Goal: Task Accomplishment & Management: Manage account settings

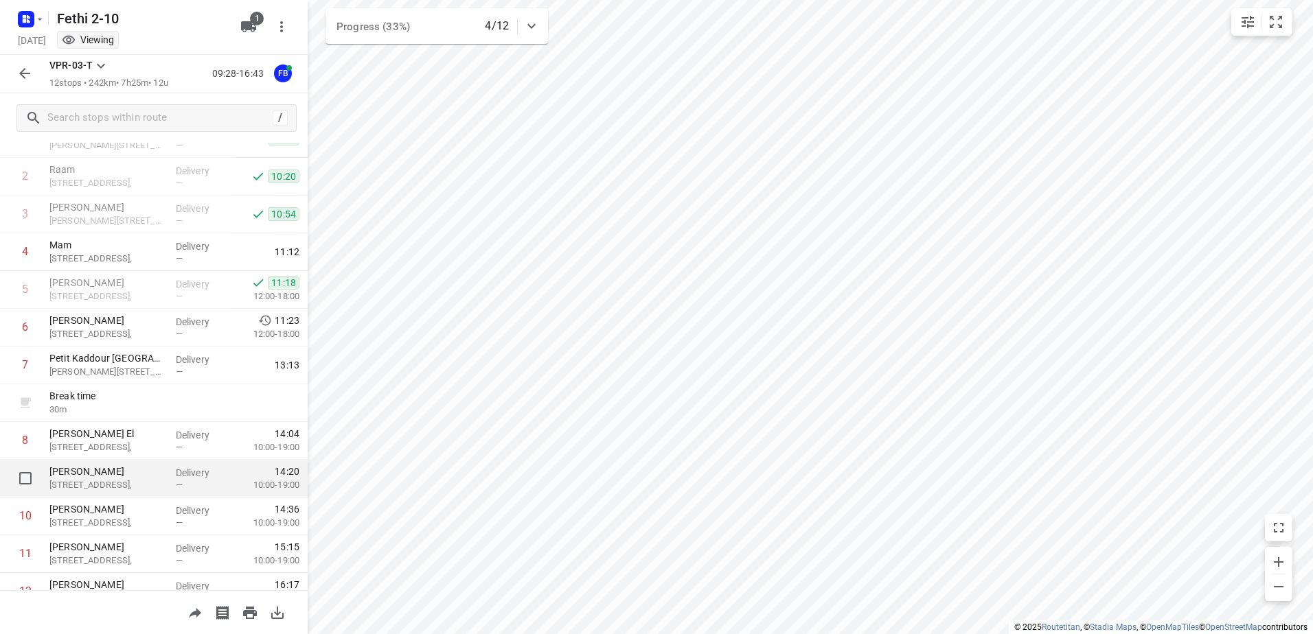
scroll to position [150, 0]
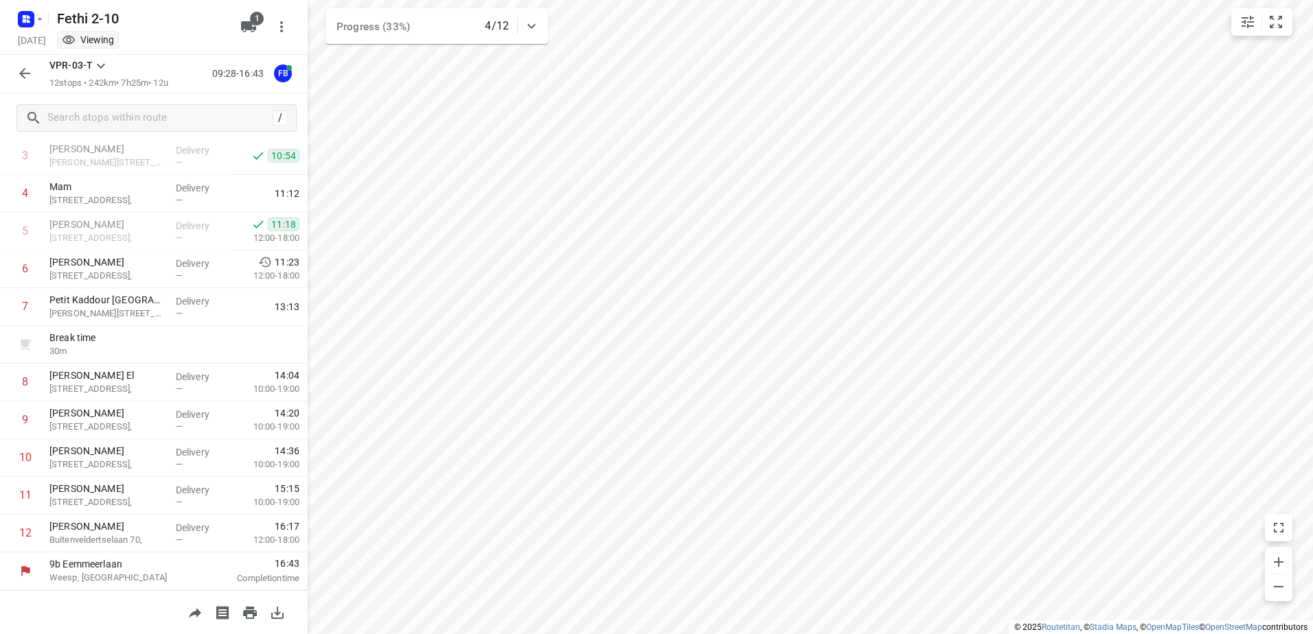
click at [36, 74] on button "button" at bounding box center [24, 73] width 27 height 27
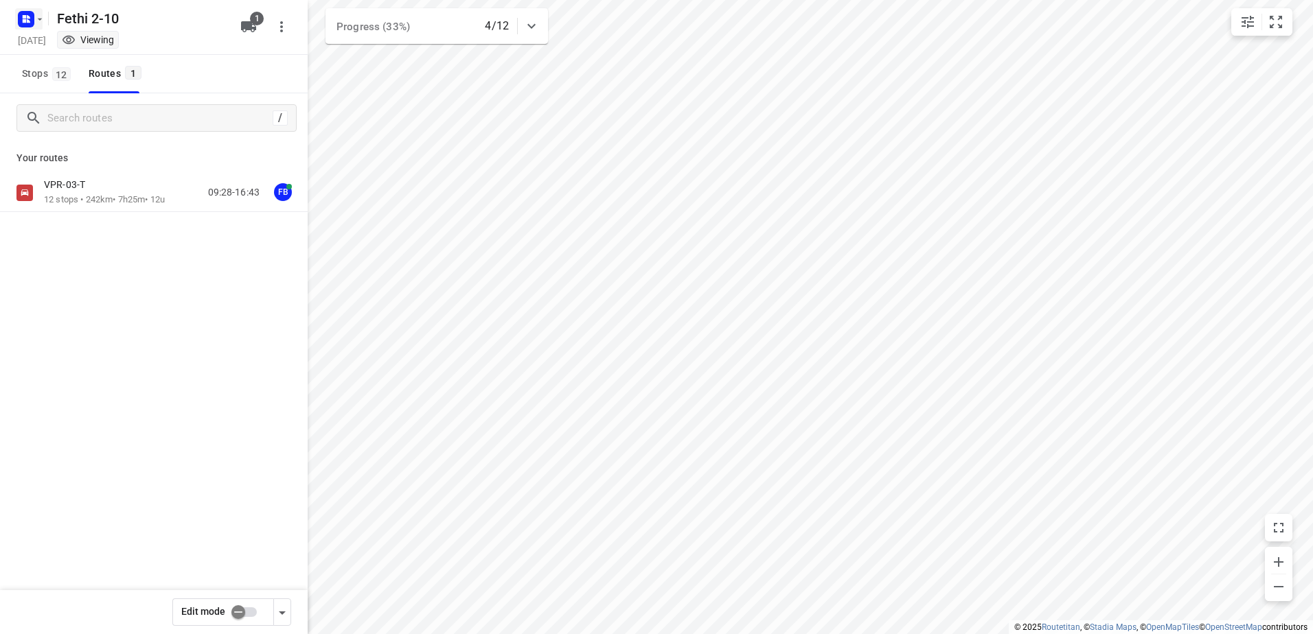
click at [38, 29] on button "button" at bounding box center [28, 19] width 27 height 22
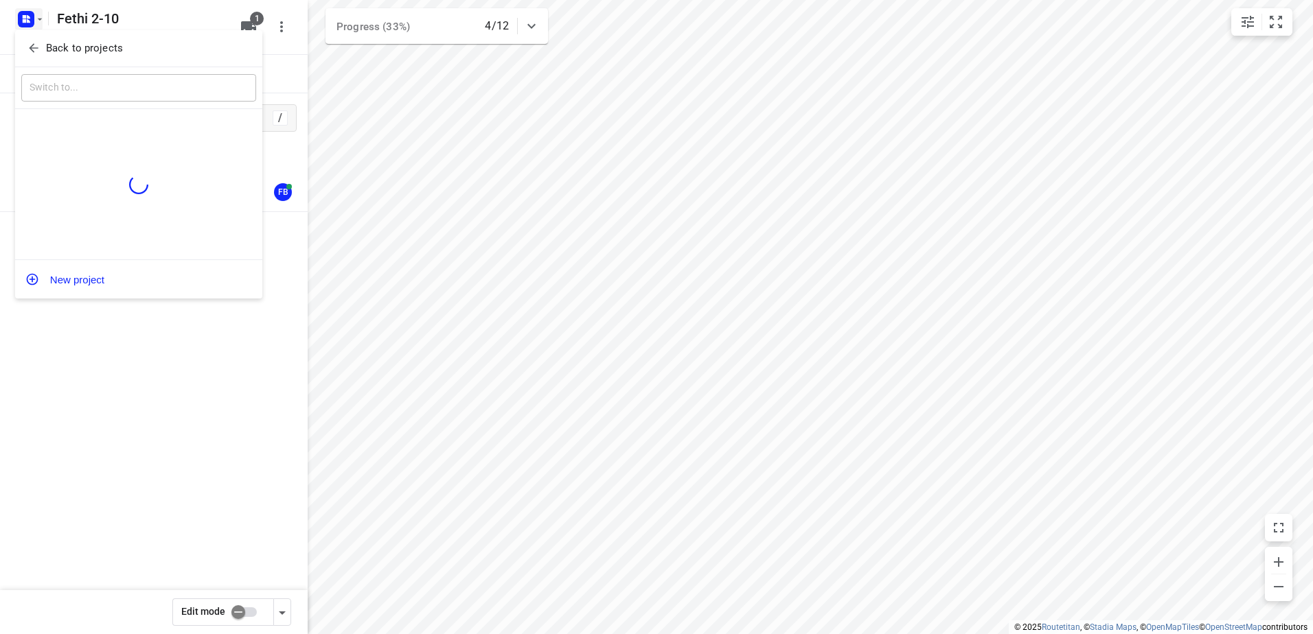
drag, startPoint x: 134, startPoint y: 422, endPoint x: 137, endPoint y: 168, distance: 254.1
click at [135, 422] on div at bounding box center [656, 317] width 1313 height 634
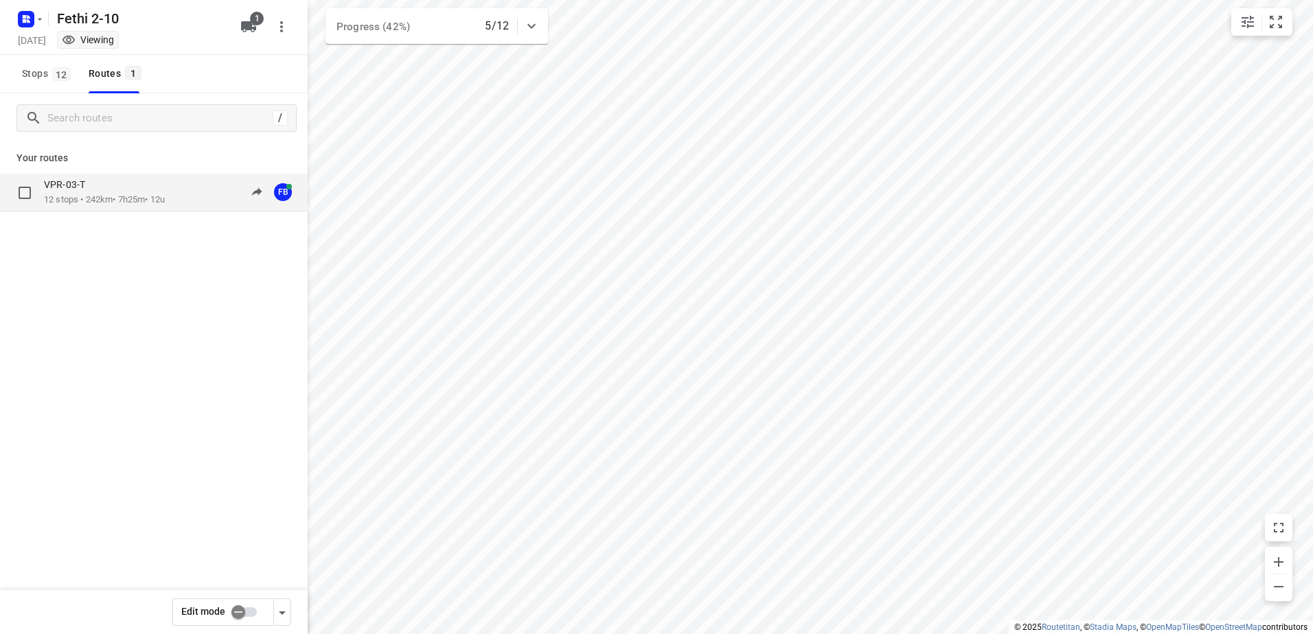
drag, startPoint x: 67, startPoint y: 215, endPoint x: 78, endPoint y: 200, distance: 19.1
click at [67, 214] on div "VPR-03-T 12 stops • 242km • 7h25m • 12u 09:28-16:05 FB" at bounding box center [154, 241] width 308 height 135
click at [80, 198] on p "12 stops • 242km • 7h25m • 12u" at bounding box center [104, 200] width 121 height 13
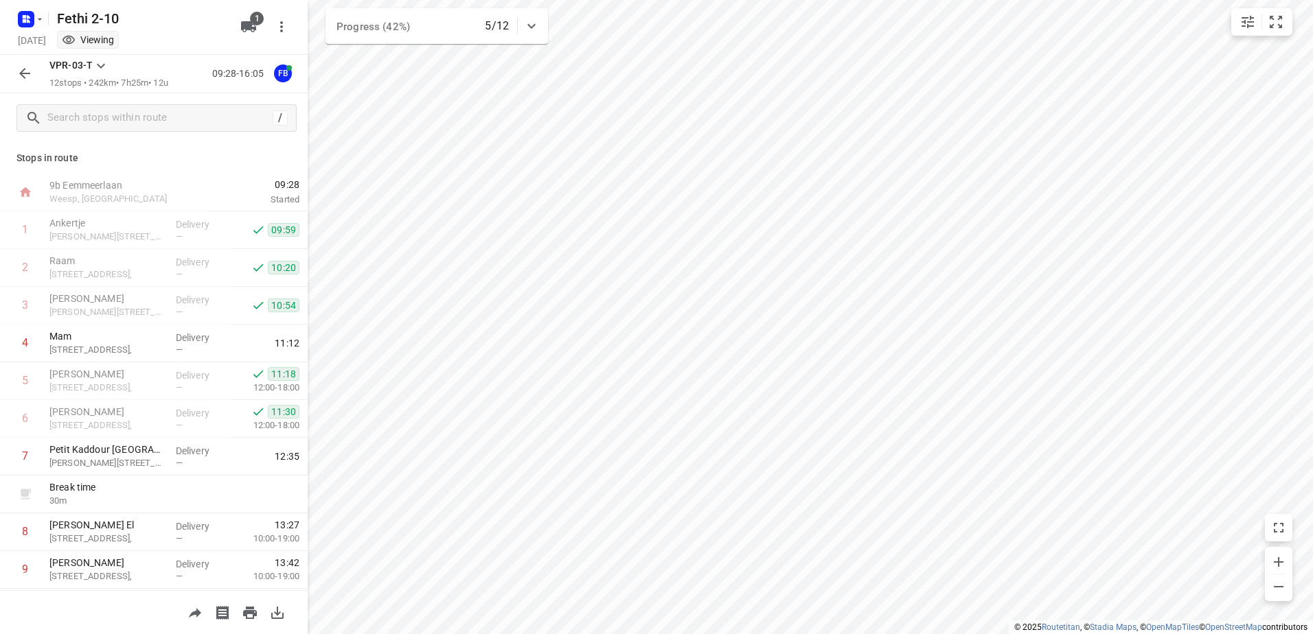
click at [36, 74] on button "button" at bounding box center [24, 73] width 27 height 27
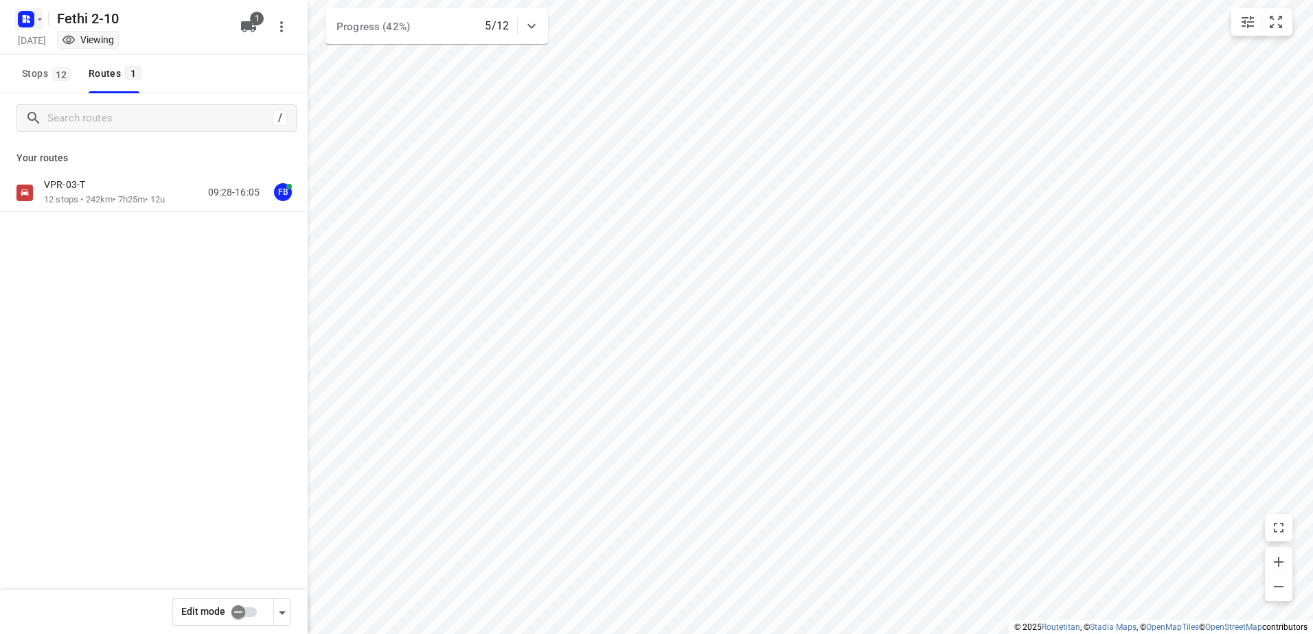
click at [41, 14] on icon "button" at bounding box center [39, 19] width 11 height 11
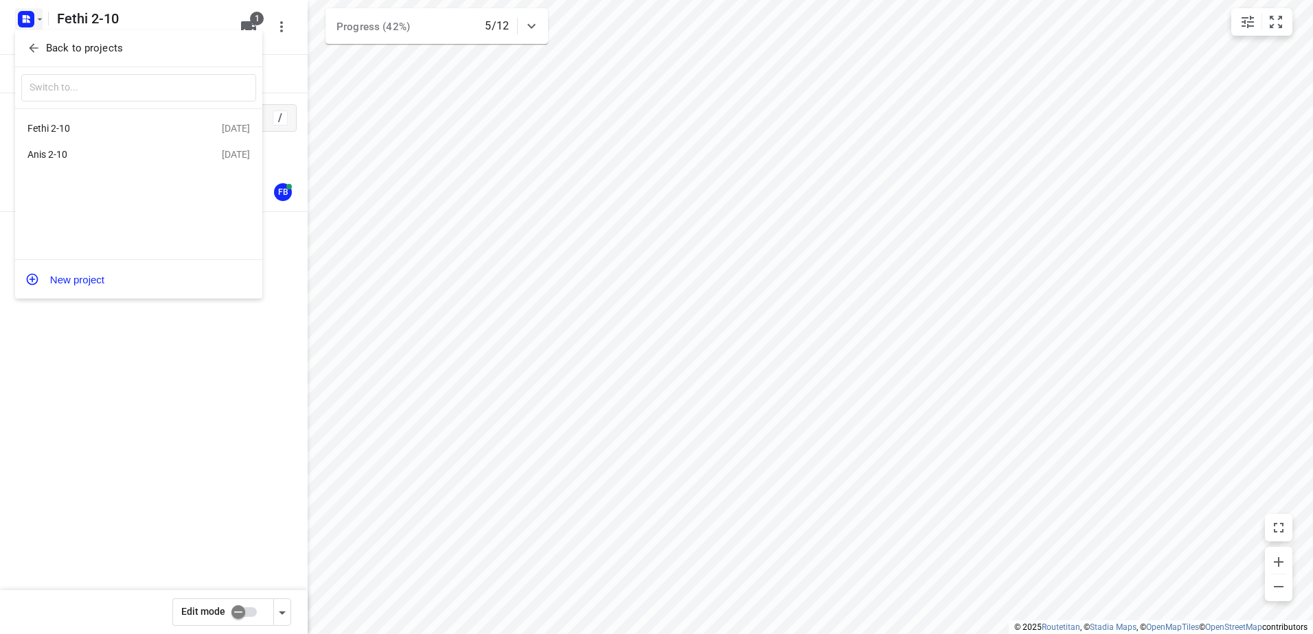
click at [65, 49] on p "Back to projects" at bounding box center [84, 49] width 77 height 16
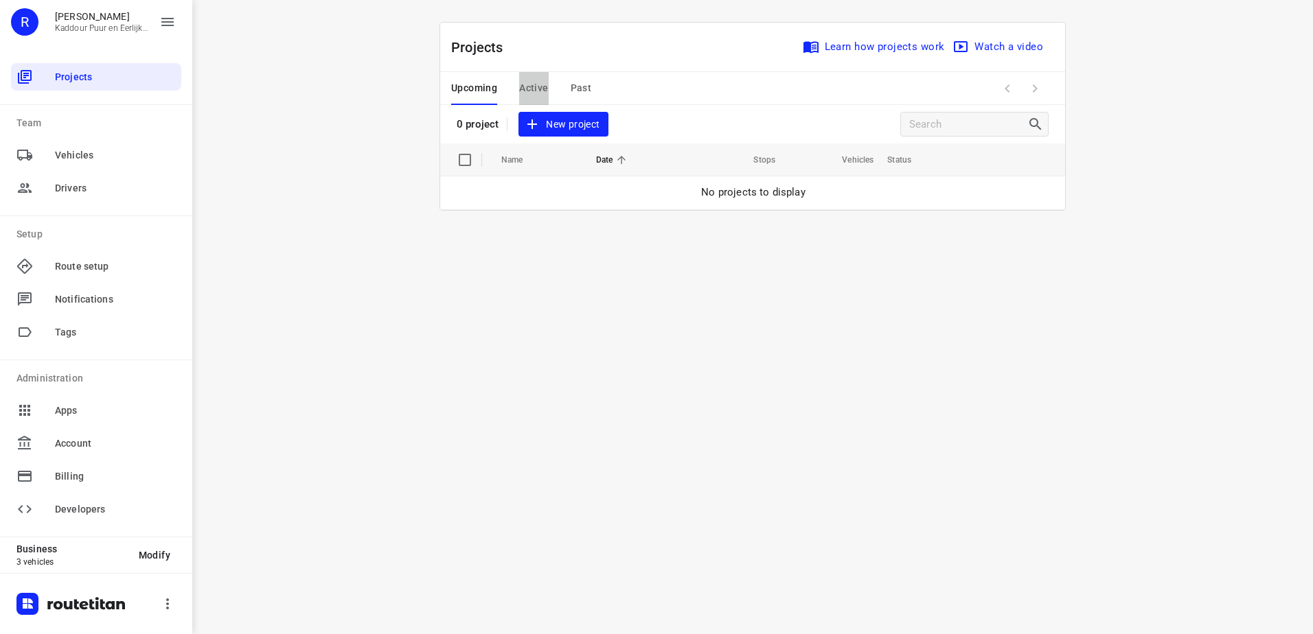
click at [524, 83] on span "Active" at bounding box center [533, 88] width 29 height 17
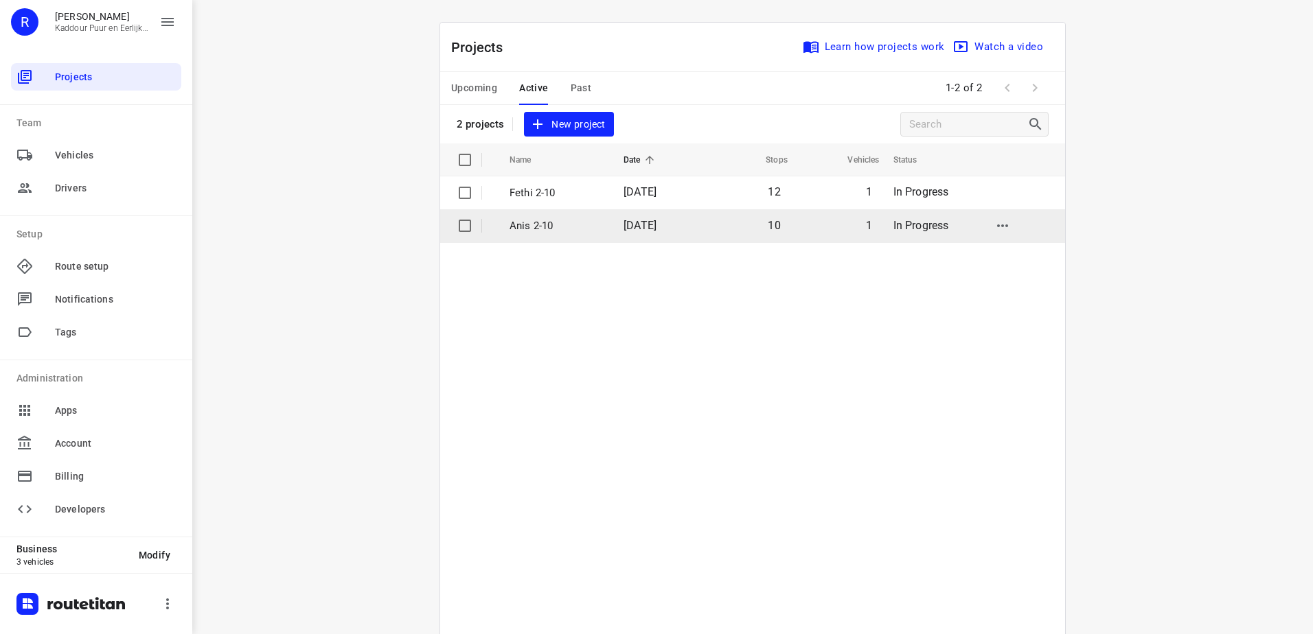
click at [562, 225] on p "Anis 2-10" at bounding box center [556, 226] width 93 height 16
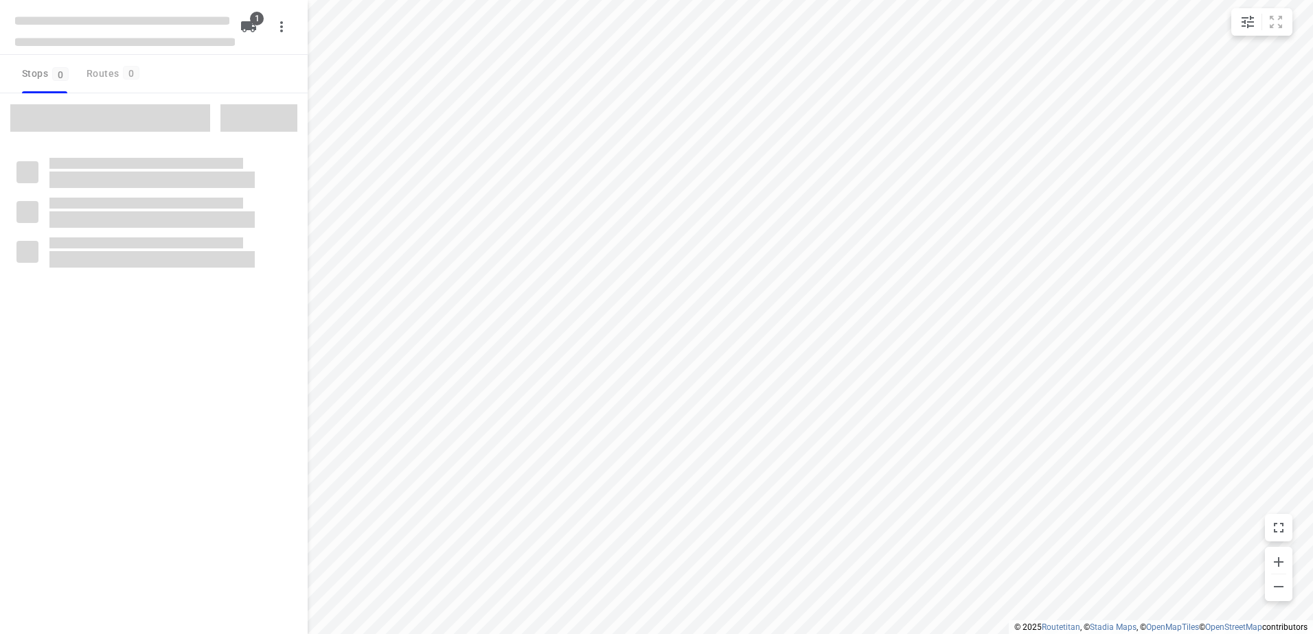
type input "distance"
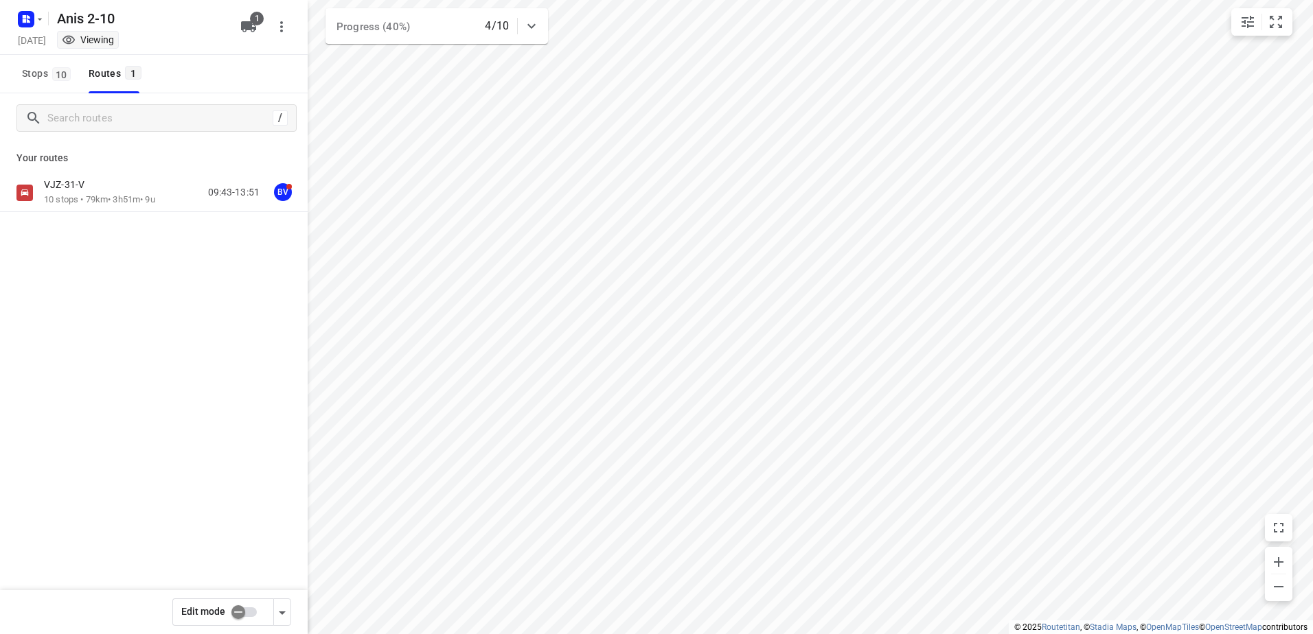
click at [119, 196] on p "10 stops • 79km • 3h51m • 9u" at bounding box center [99, 200] width 111 height 13
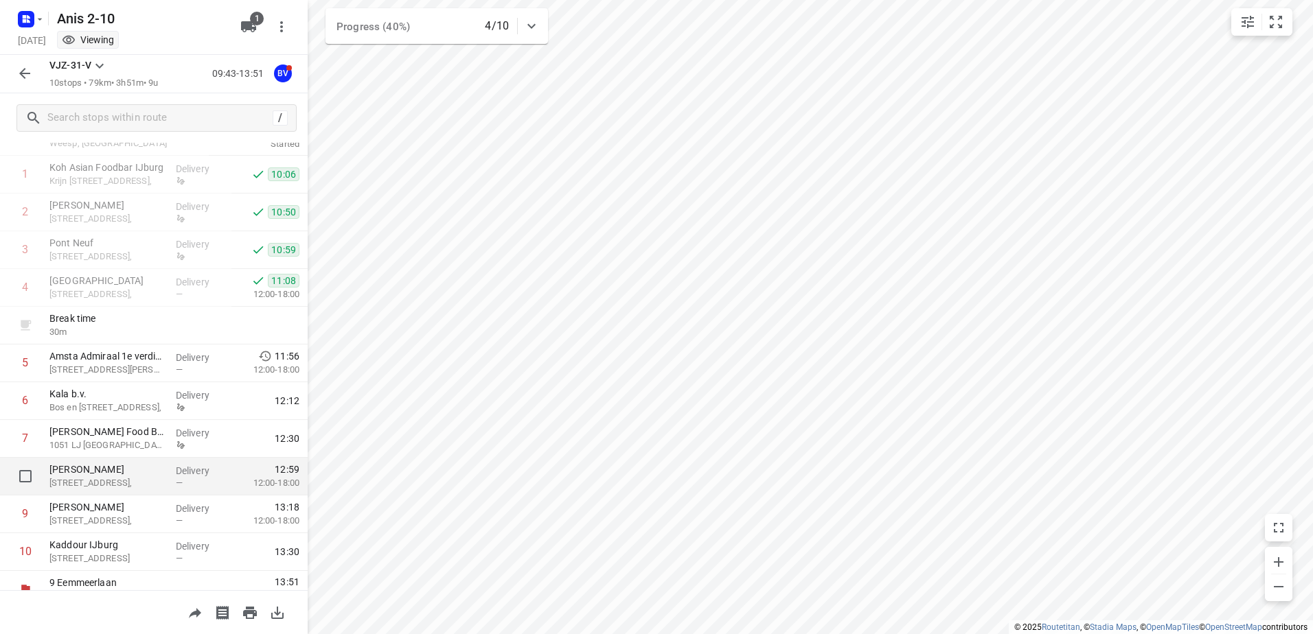
scroll to position [69, 0]
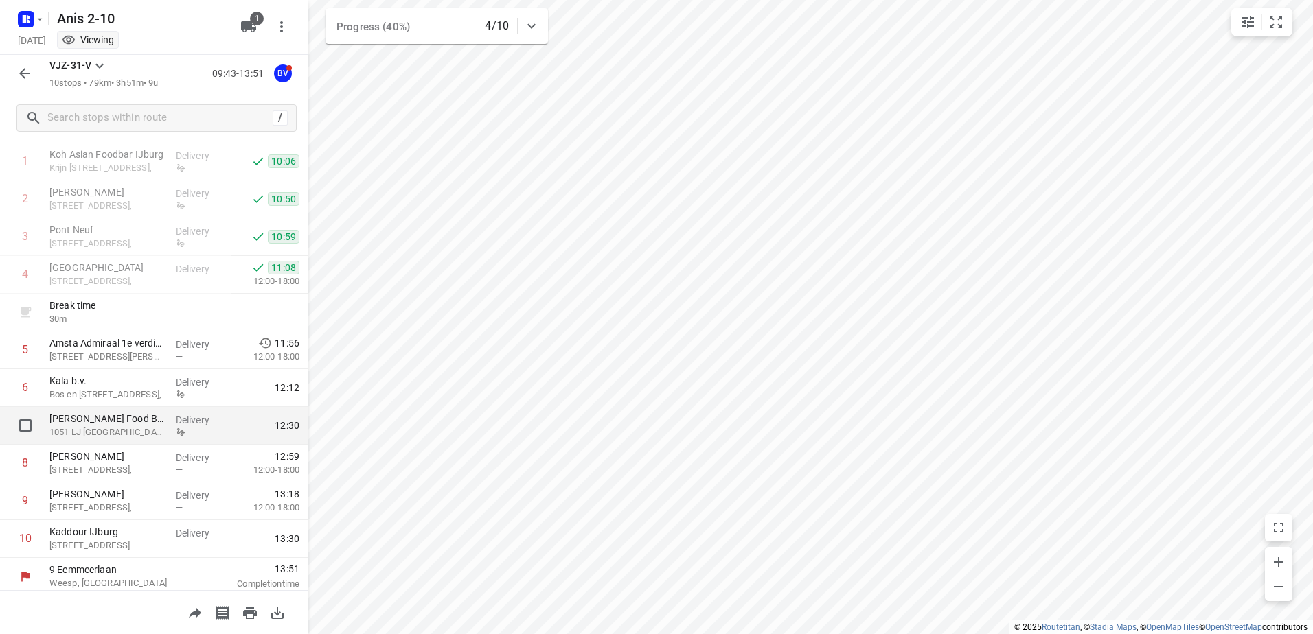
click at [170, 438] on div "Delivery" at bounding box center [201, 426] width 62 height 38
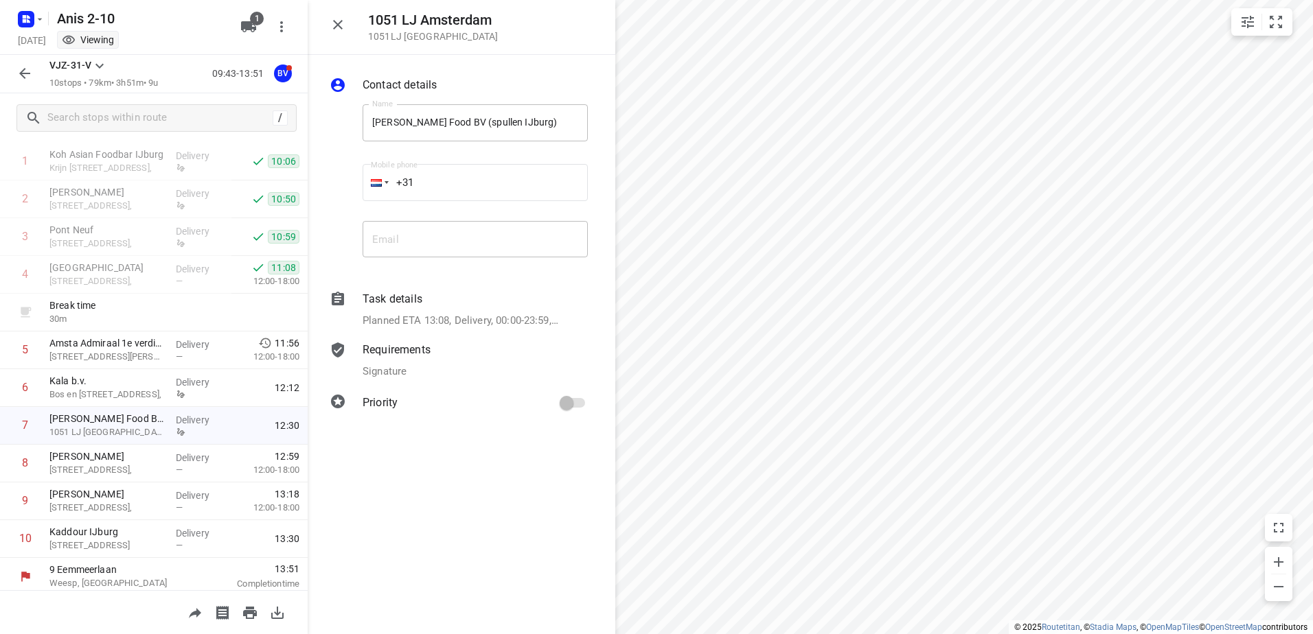
click at [343, 24] on icon "button" at bounding box center [338, 24] width 16 height 16
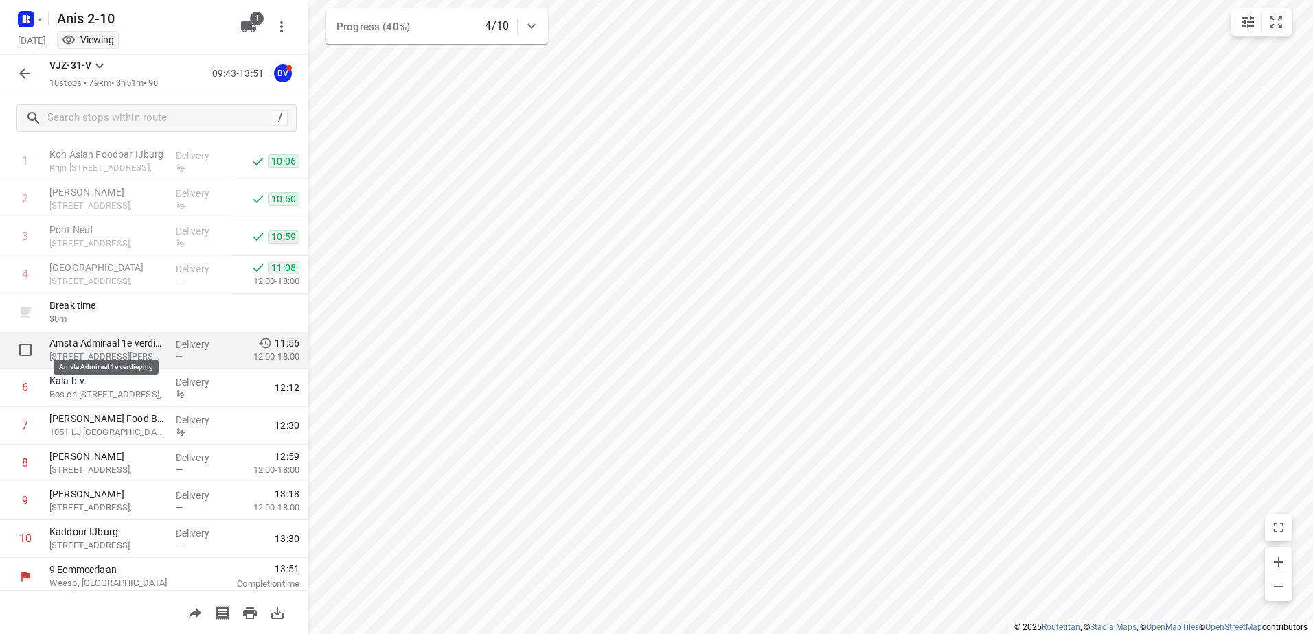
click at [150, 339] on p "Amsta Admiraal 1e verdieping" at bounding box center [106, 343] width 115 height 14
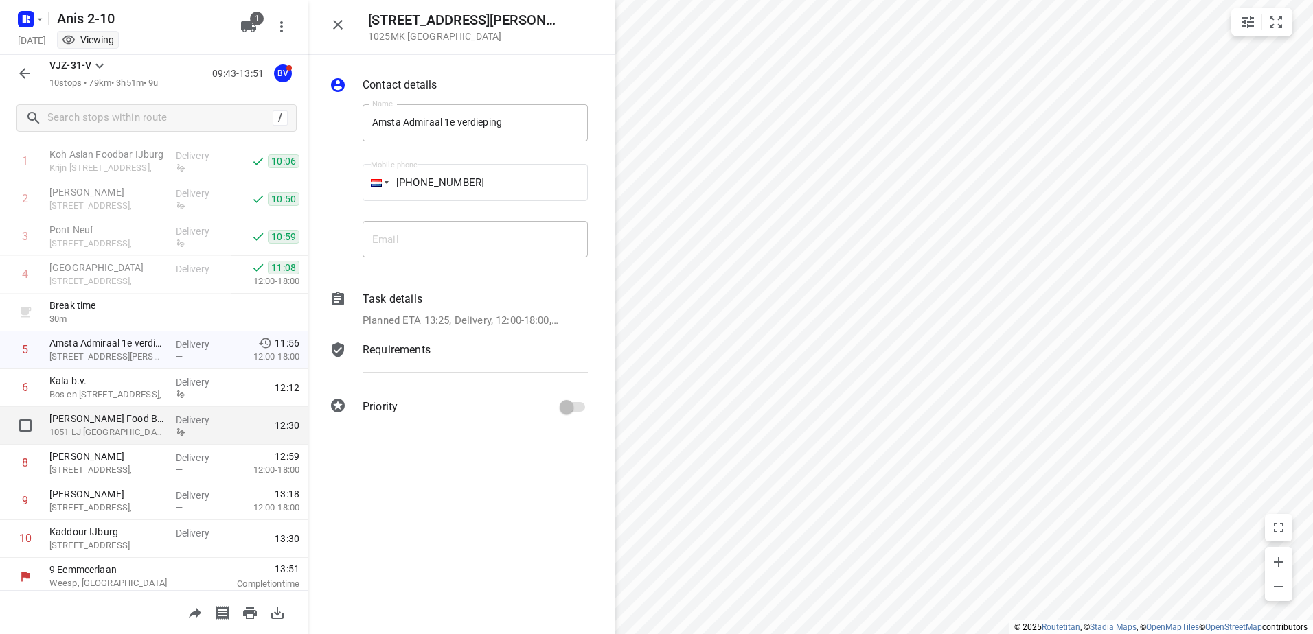
click at [179, 414] on p "Delivery" at bounding box center [201, 420] width 51 height 14
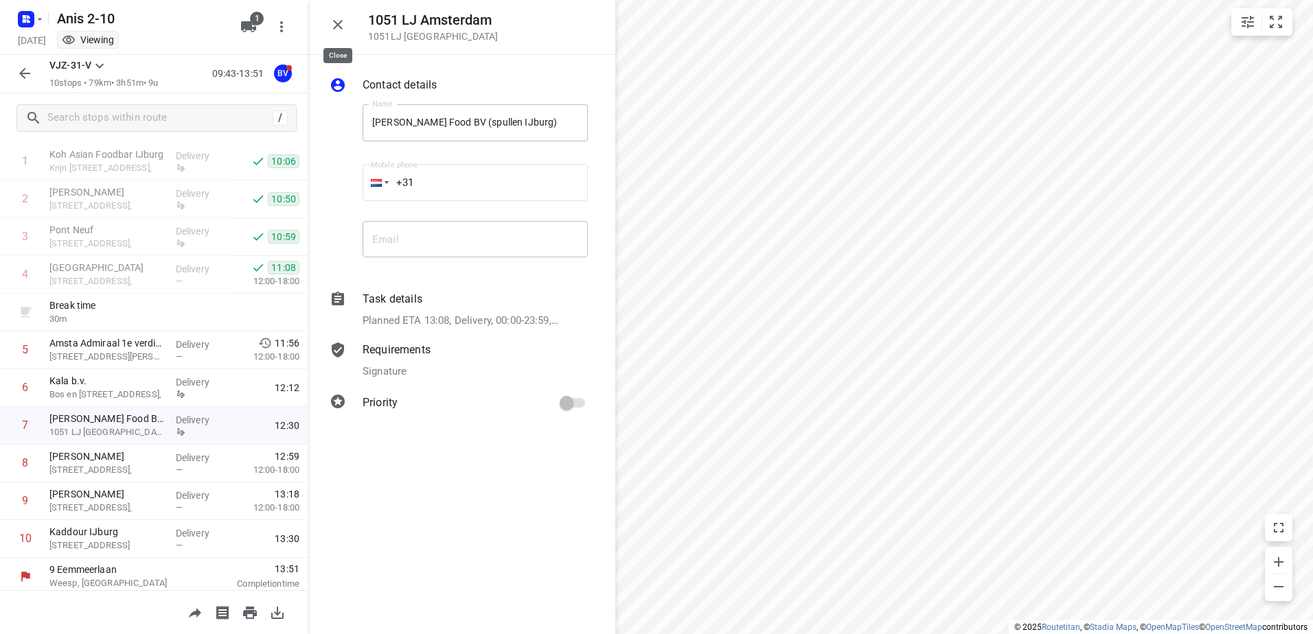
click at [336, 36] on button "button" at bounding box center [337, 24] width 27 height 27
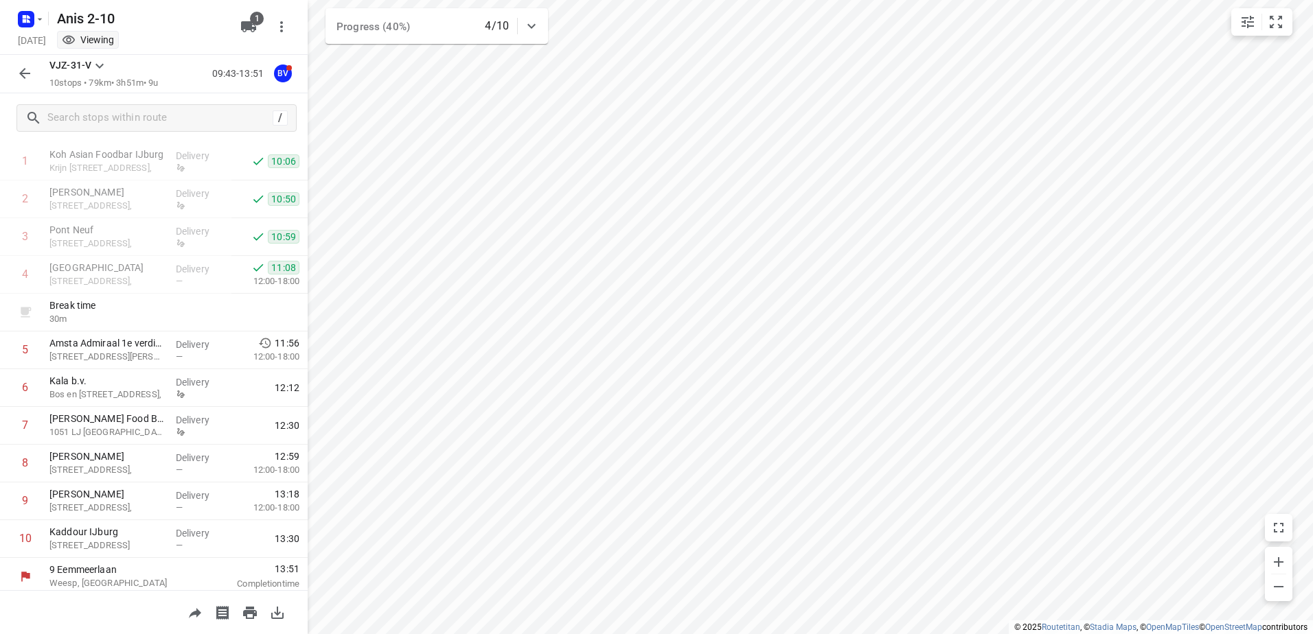
click at [31, 69] on icon "button" at bounding box center [24, 73] width 16 height 16
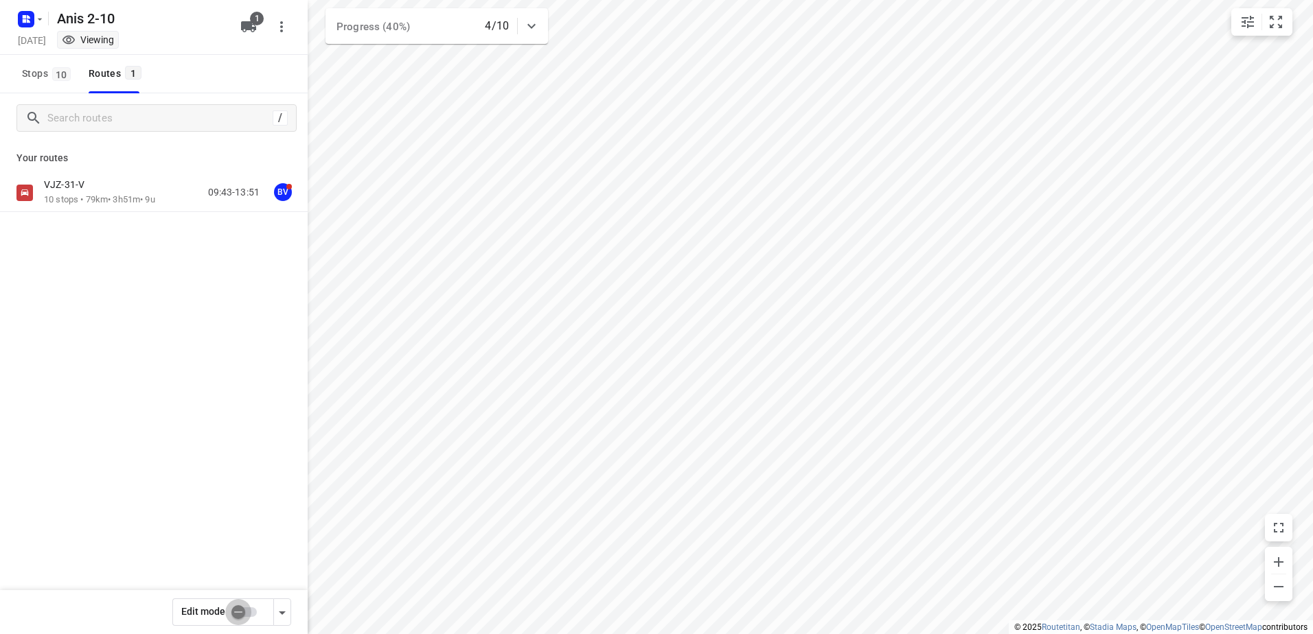
click at [231, 611] on input "checkbox" at bounding box center [238, 612] width 78 height 26
checkbox input "true"
click at [148, 195] on p "10 stops • 79km • 3h51m • 9u" at bounding box center [99, 200] width 111 height 13
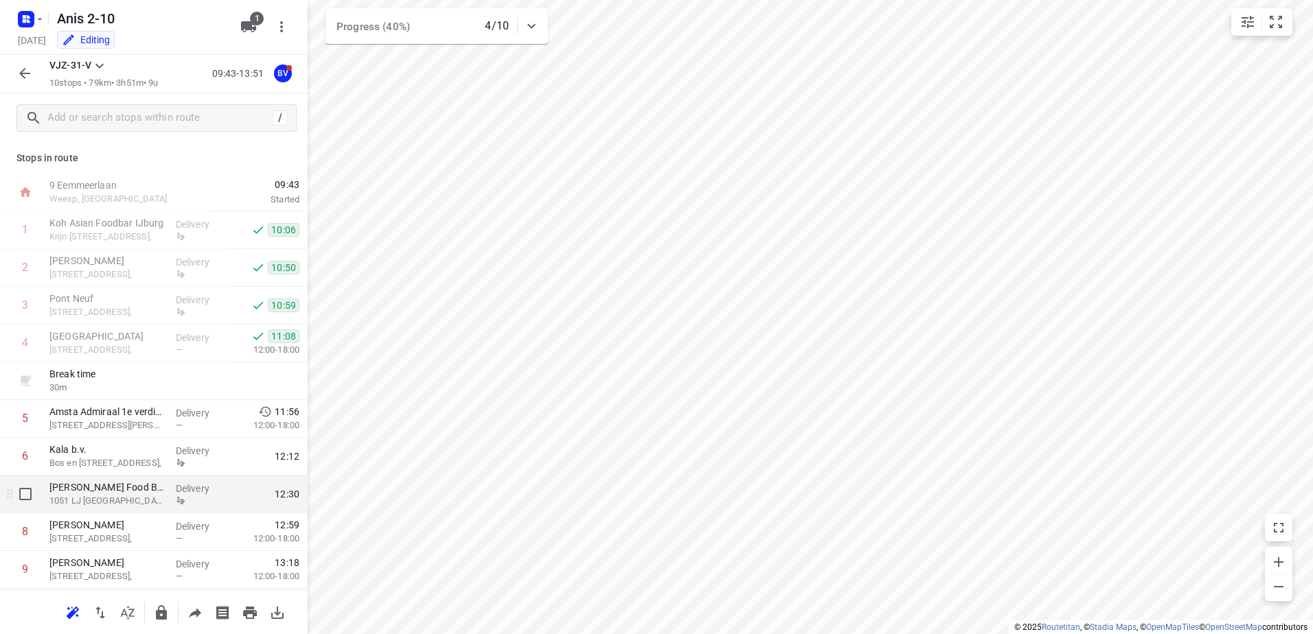
click at [170, 494] on div "Delivery" at bounding box center [201, 495] width 62 height 38
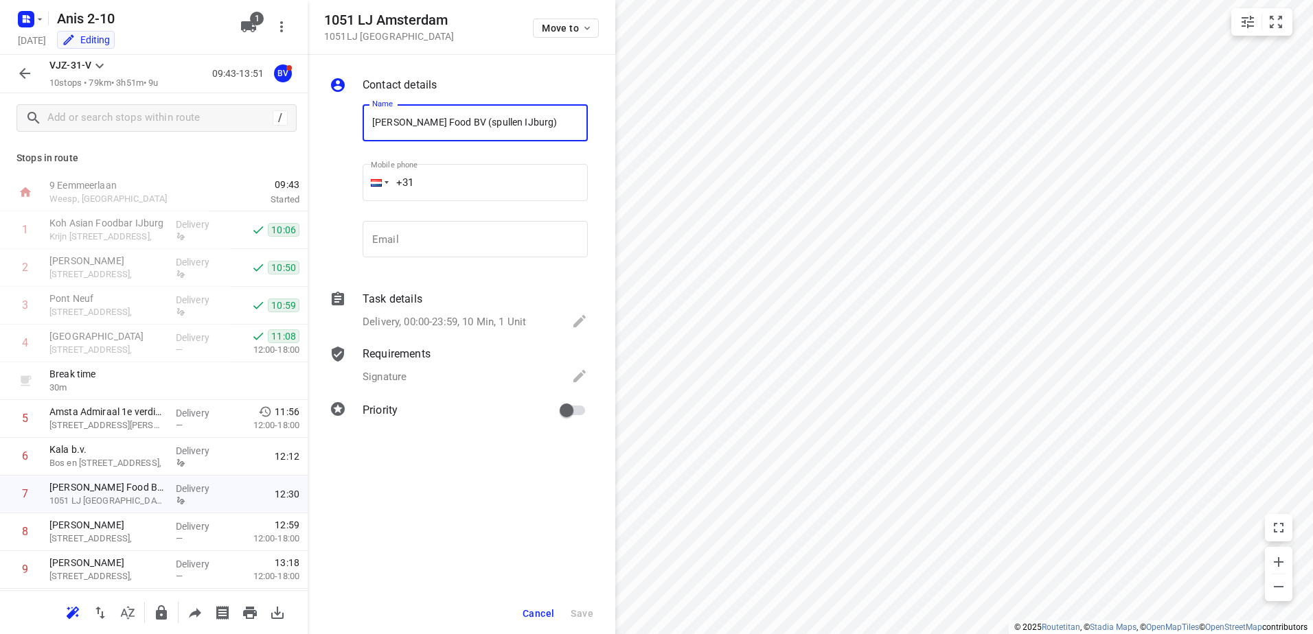
click at [429, 376] on div "Signature" at bounding box center [475, 377] width 225 height 19
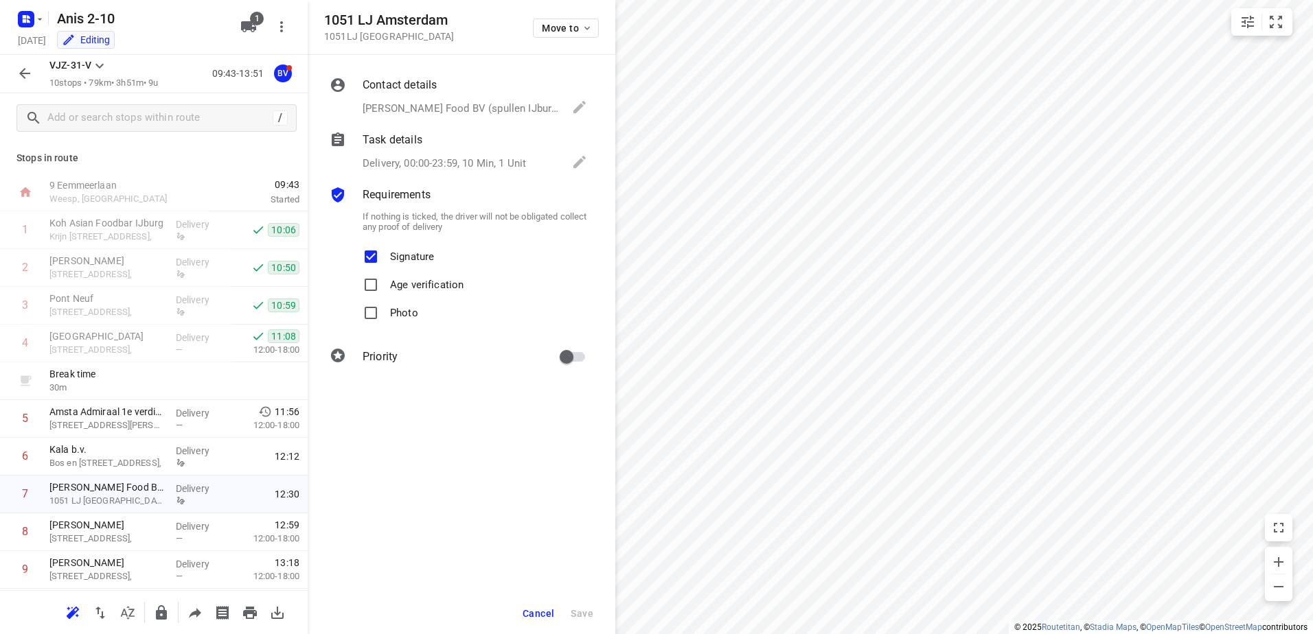
click at [417, 258] on p "Signature" at bounding box center [412, 253] width 44 height 20
click at [385, 258] on input "Signature" at bounding box center [370, 256] width 27 height 27
checkbox input "false"
click at [471, 159] on p "Delivery, 00:00-23:59, 10 Min, 1 Unit" at bounding box center [444, 164] width 163 height 16
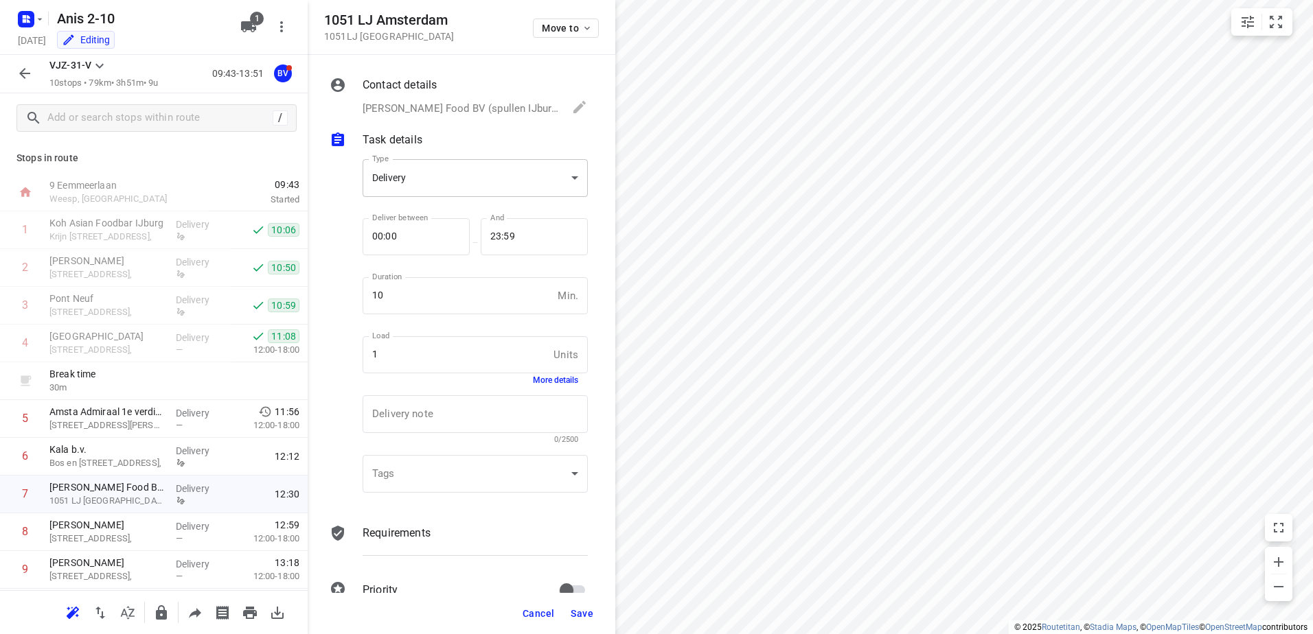
click at [475, 177] on body "i © 2025 Routetitan , © Stadia Maps , © OpenMapTiles © OpenStreetMap contributo…" at bounding box center [656, 317] width 1313 height 634
click at [455, 196] on div "Pickup" at bounding box center [470, 202] width 193 height 16
type input "pickup"
click at [590, 611] on span "Save" at bounding box center [582, 613] width 23 height 11
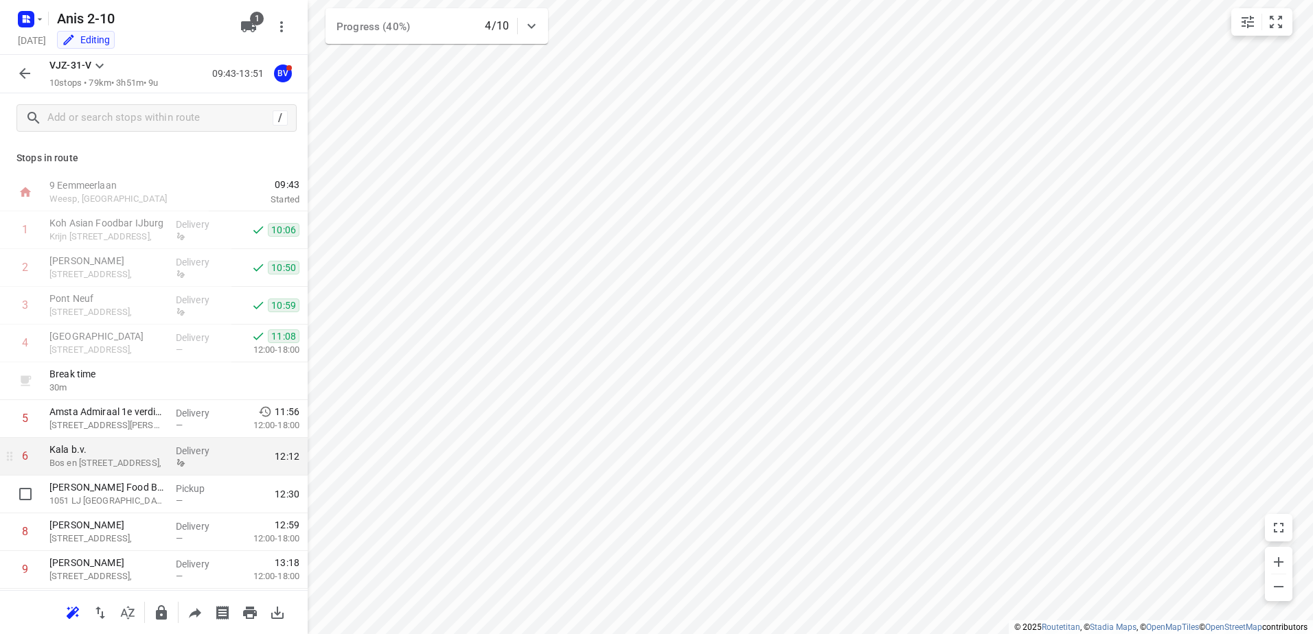
scroll to position [74, 0]
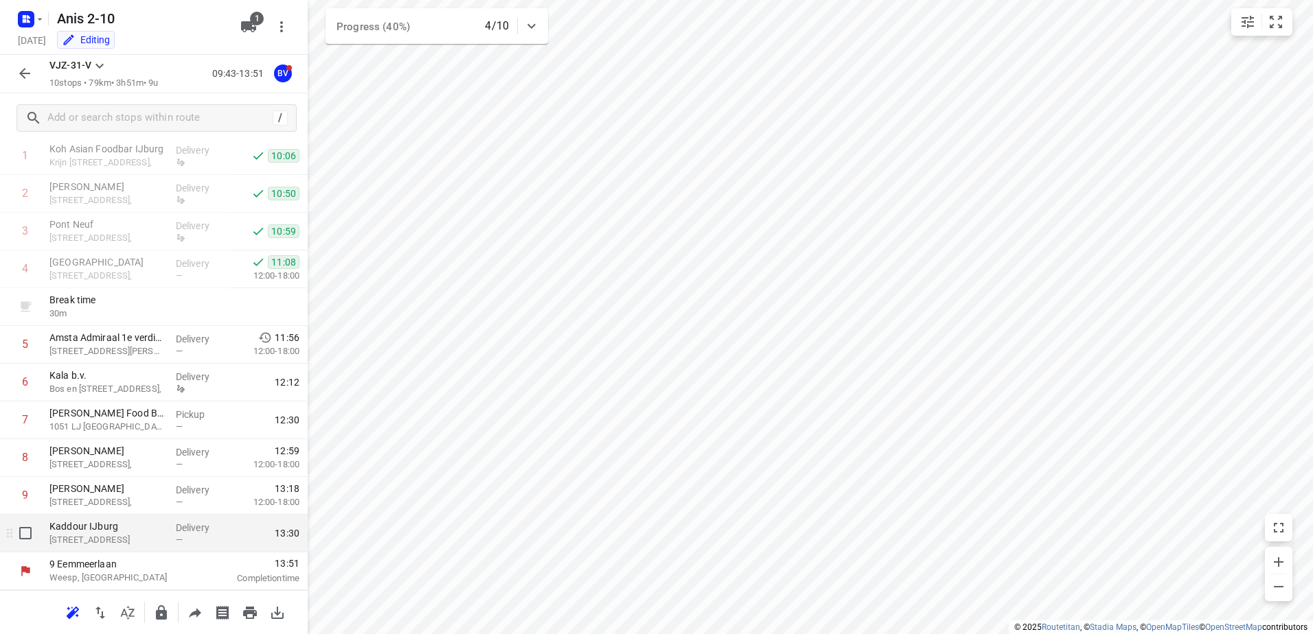
click at [152, 535] on p "[STREET_ADDRESS]" at bounding box center [106, 541] width 115 height 14
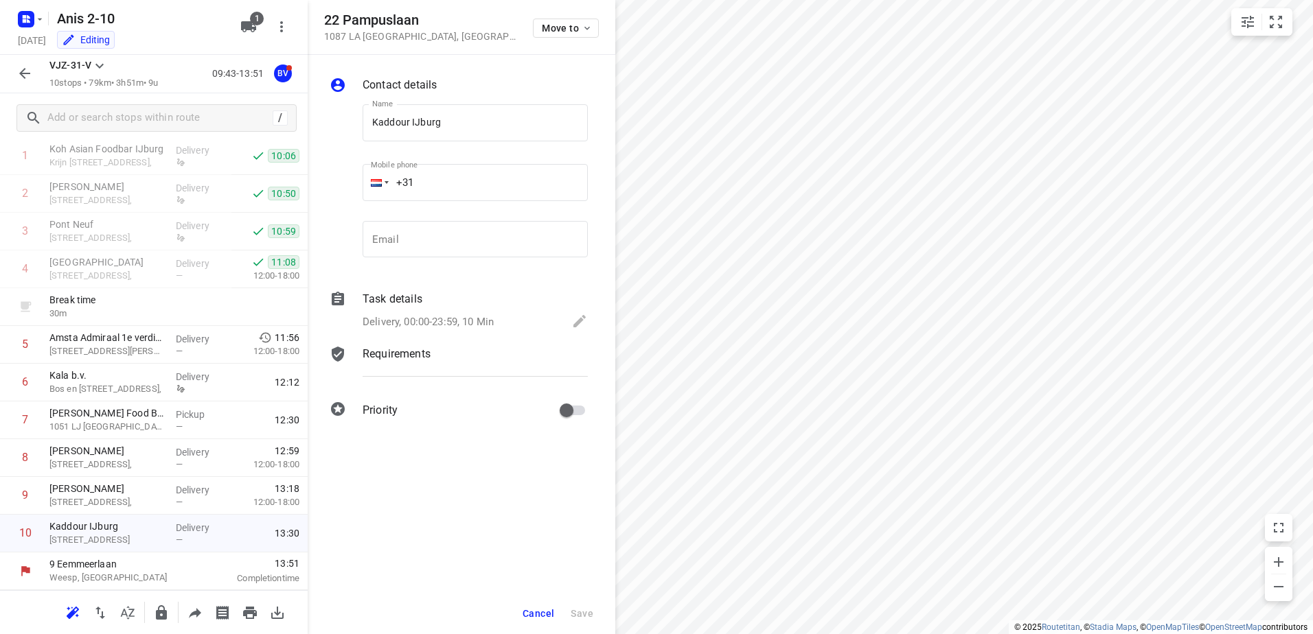
click at [417, 273] on div "Email Email" at bounding box center [475, 245] width 236 height 65
click at [415, 349] on p "Requirements" at bounding box center [397, 354] width 68 height 16
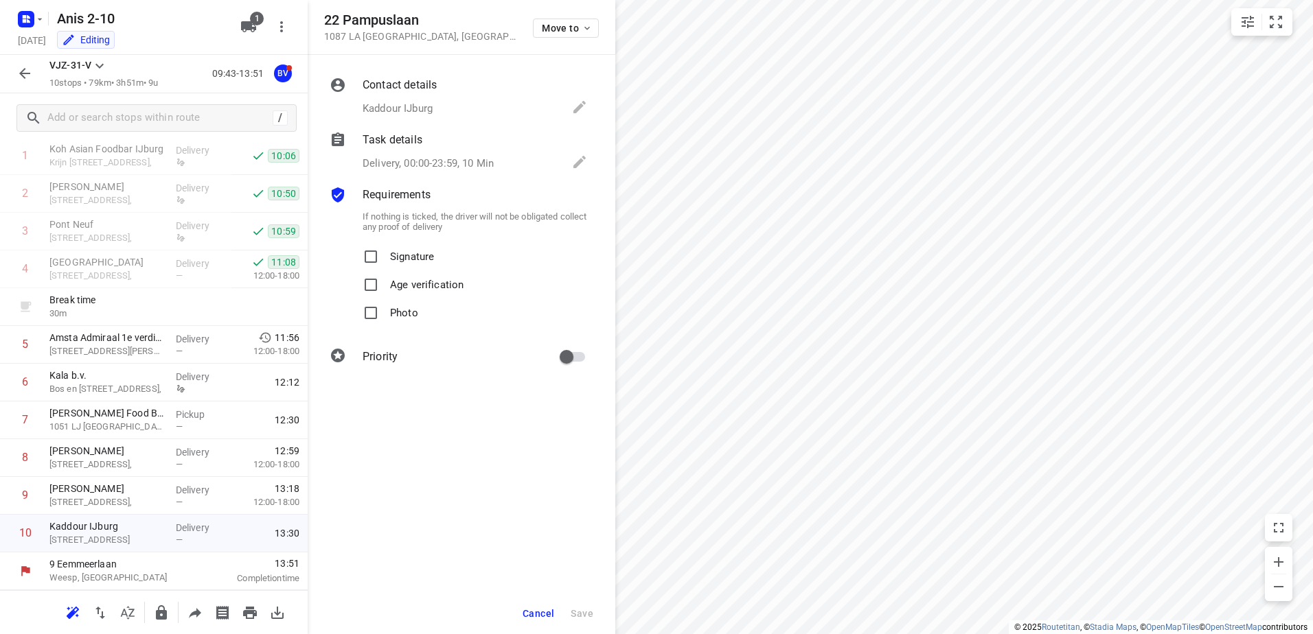
click at [407, 260] on p "Signature" at bounding box center [412, 253] width 44 height 20
click at [385, 260] on input "Signature" at bounding box center [370, 256] width 27 height 27
checkbox input "true"
click at [575, 612] on span "Save" at bounding box center [582, 613] width 23 height 11
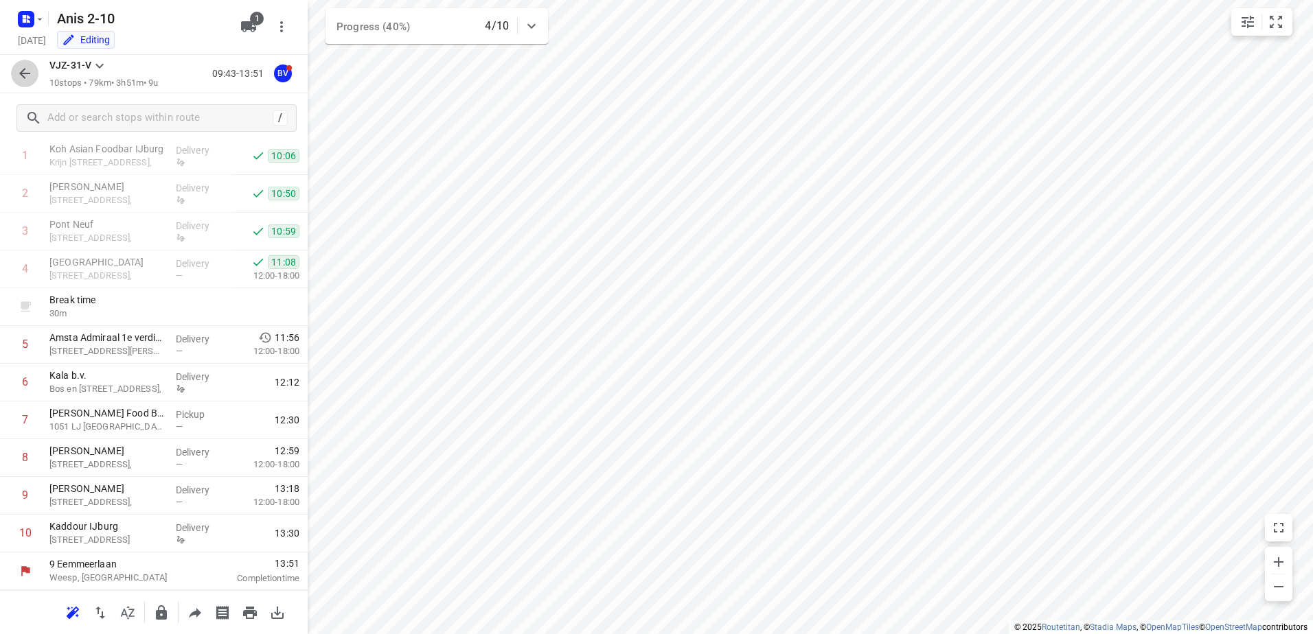
click at [24, 69] on icon "button" at bounding box center [24, 73] width 11 height 11
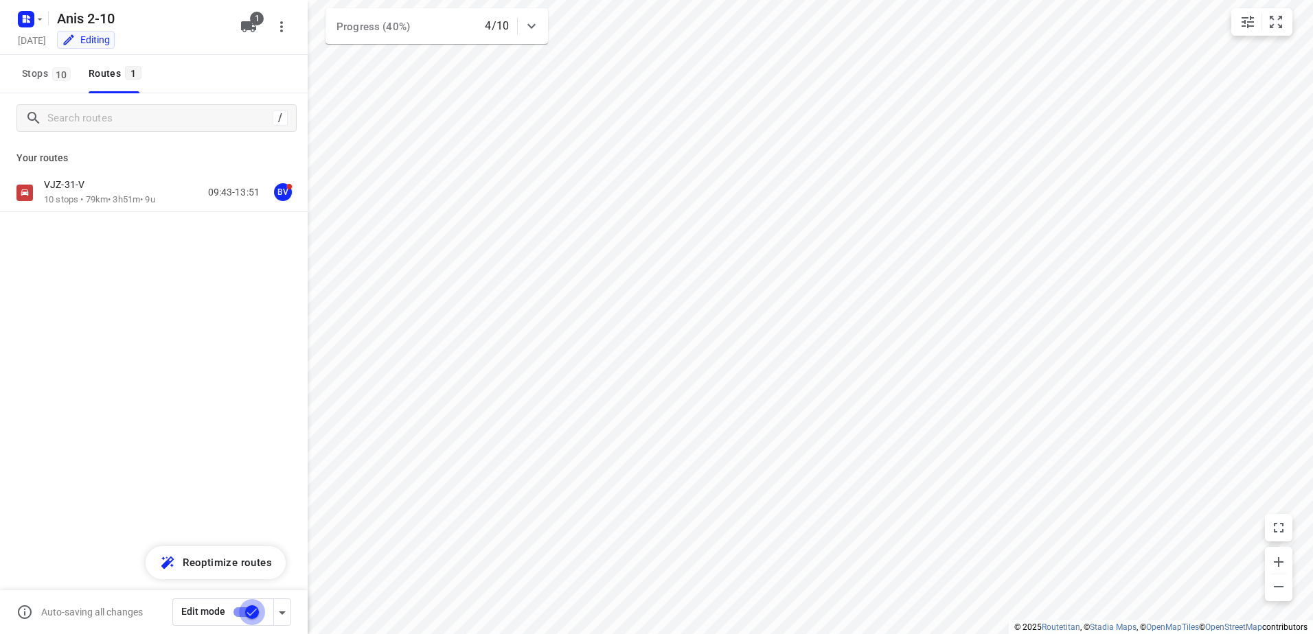
click at [255, 617] on input "checkbox" at bounding box center [252, 612] width 78 height 26
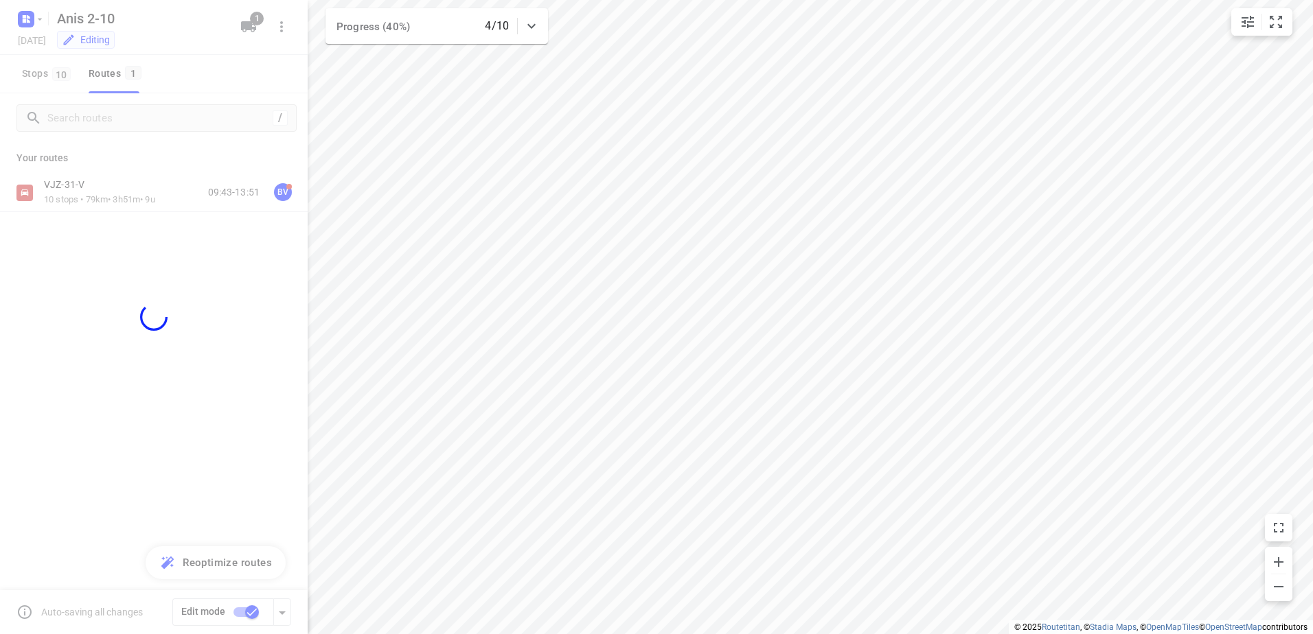
checkbox input "false"
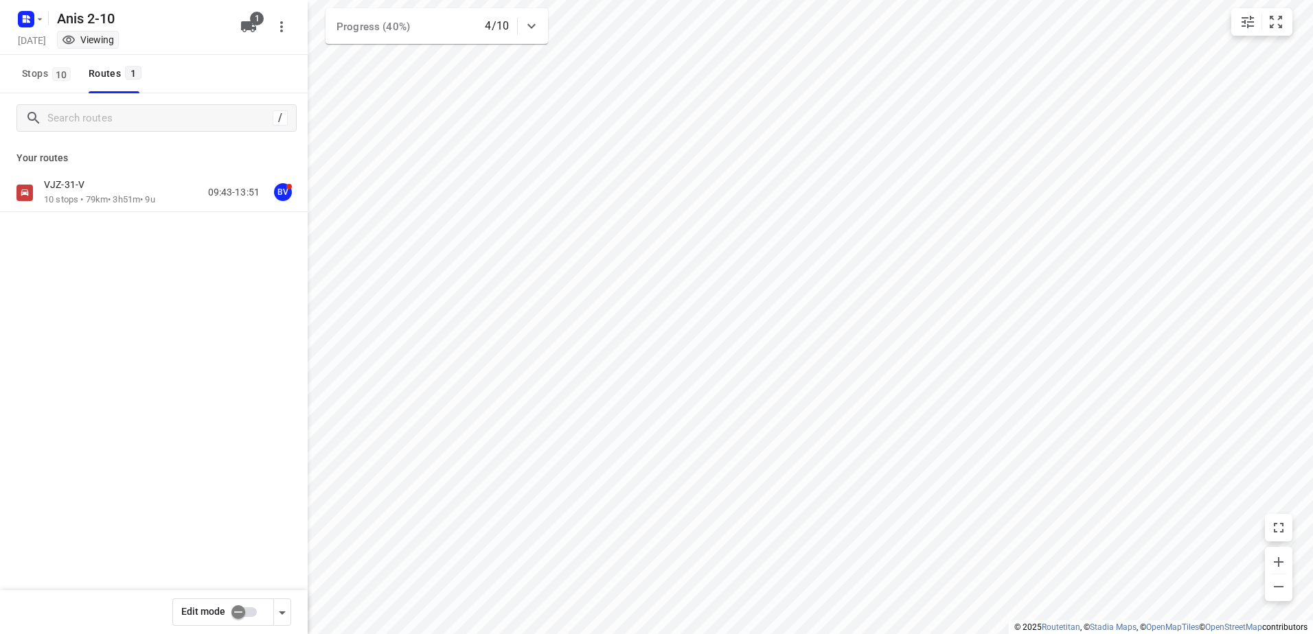
click at [64, 169] on div "Your routes VJZ-31-V 10 stops • 79km • 3h51m • 9u 09:43-13:51 BV" at bounding box center [154, 225] width 308 height 165
click at [75, 184] on p "VJZ-31-V" at bounding box center [68, 185] width 49 height 12
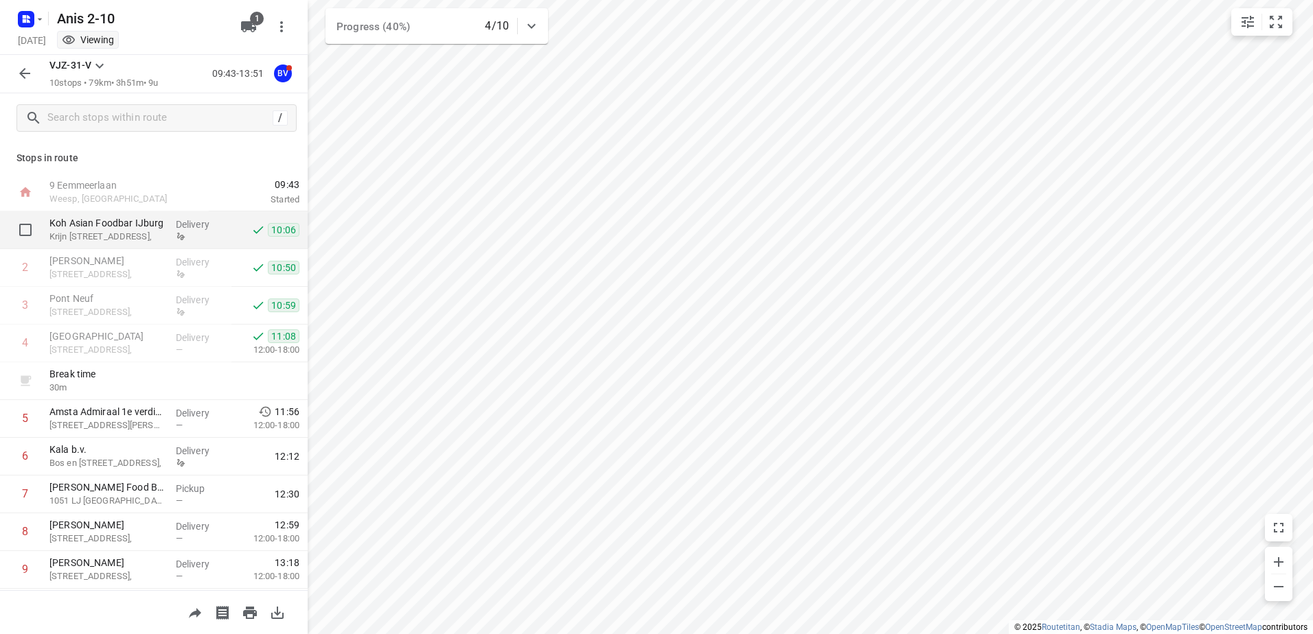
click at [184, 246] on div "Delivery" at bounding box center [201, 230] width 62 height 38
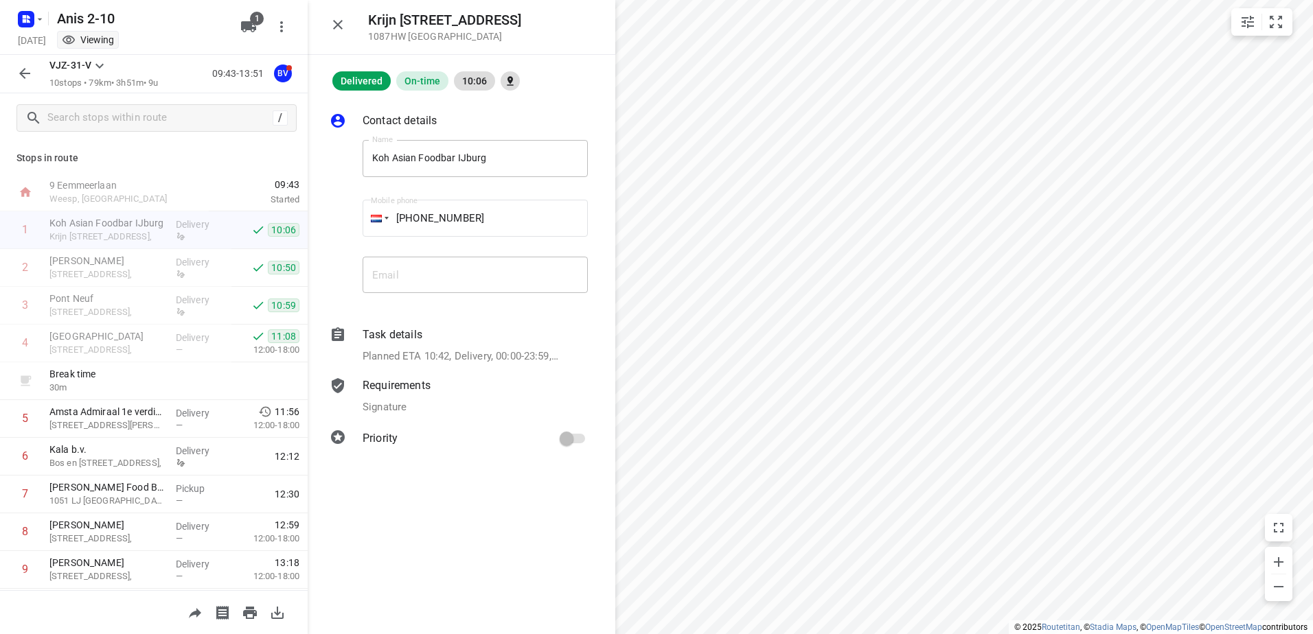
click at [402, 393] on p "Requirements" at bounding box center [397, 386] width 68 height 16
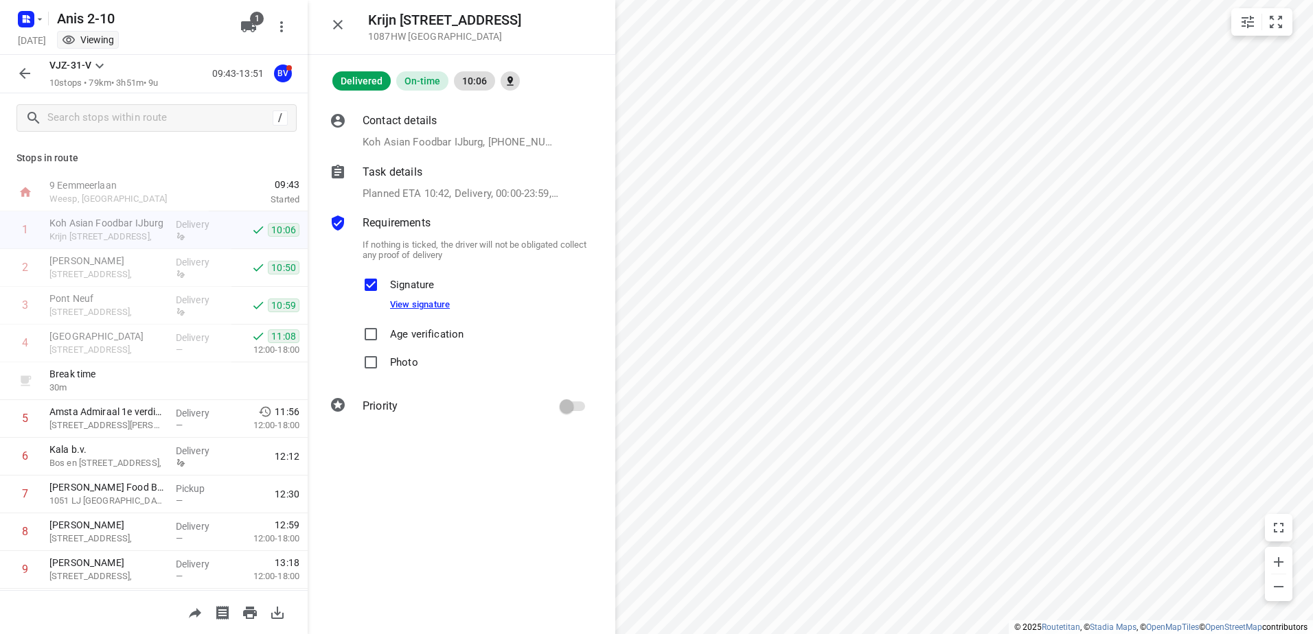
click at [437, 306] on link "View signature" at bounding box center [420, 304] width 60 height 10
click at [103, 243] on p "Krijn [STREET_ADDRESS]," at bounding box center [106, 237] width 115 height 14
click at [112, 265] on p "[PERSON_NAME]" at bounding box center [106, 261] width 115 height 14
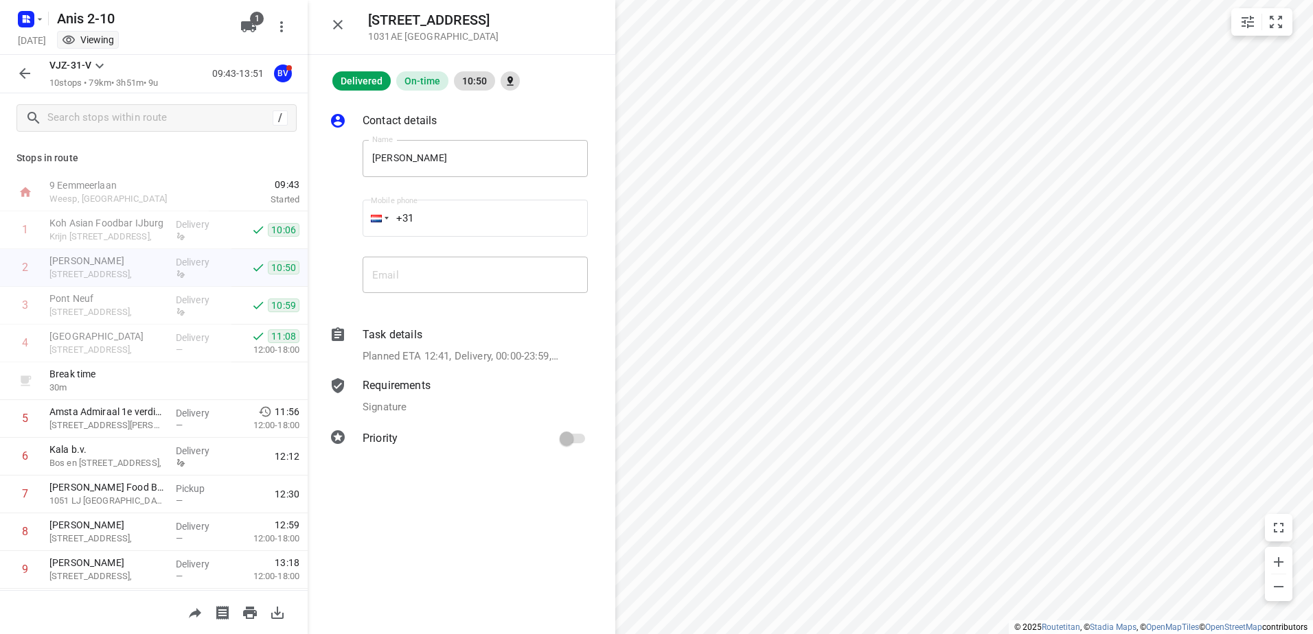
click at [409, 397] on div "Requirements Signature" at bounding box center [475, 396] width 231 height 43
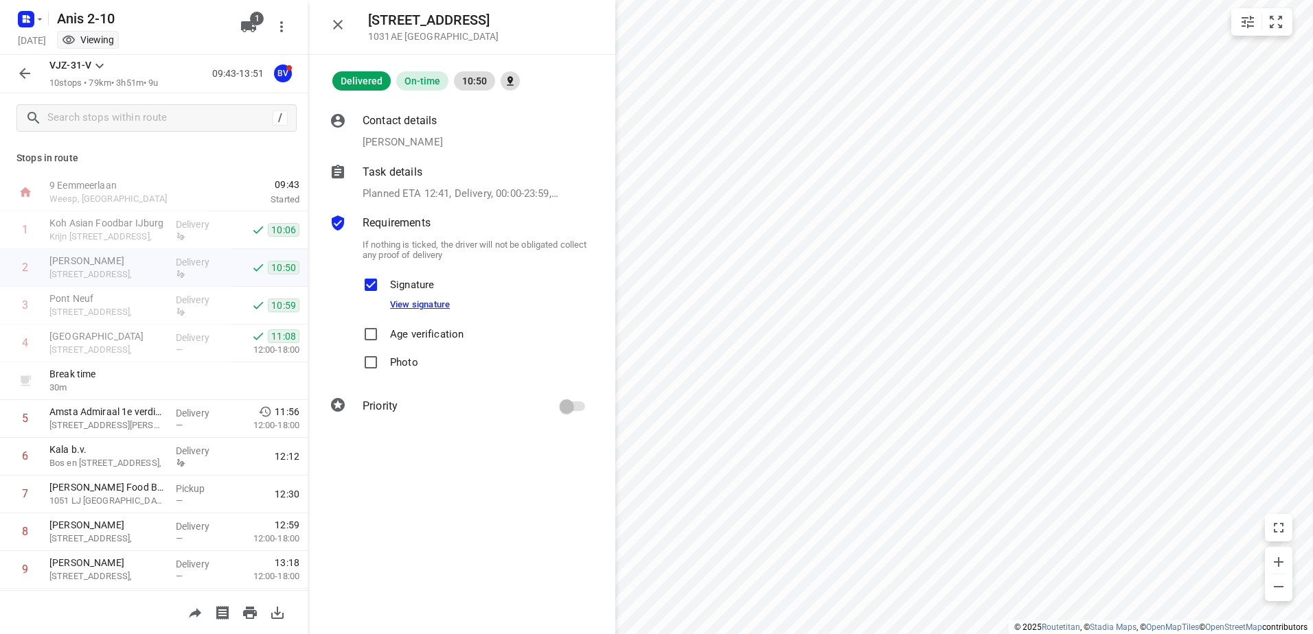
click at [407, 306] on link "View signature" at bounding box center [420, 304] width 60 height 10
click at [122, 297] on p "Pont Neuf" at bounding box center [106, 299] width 115 height 14
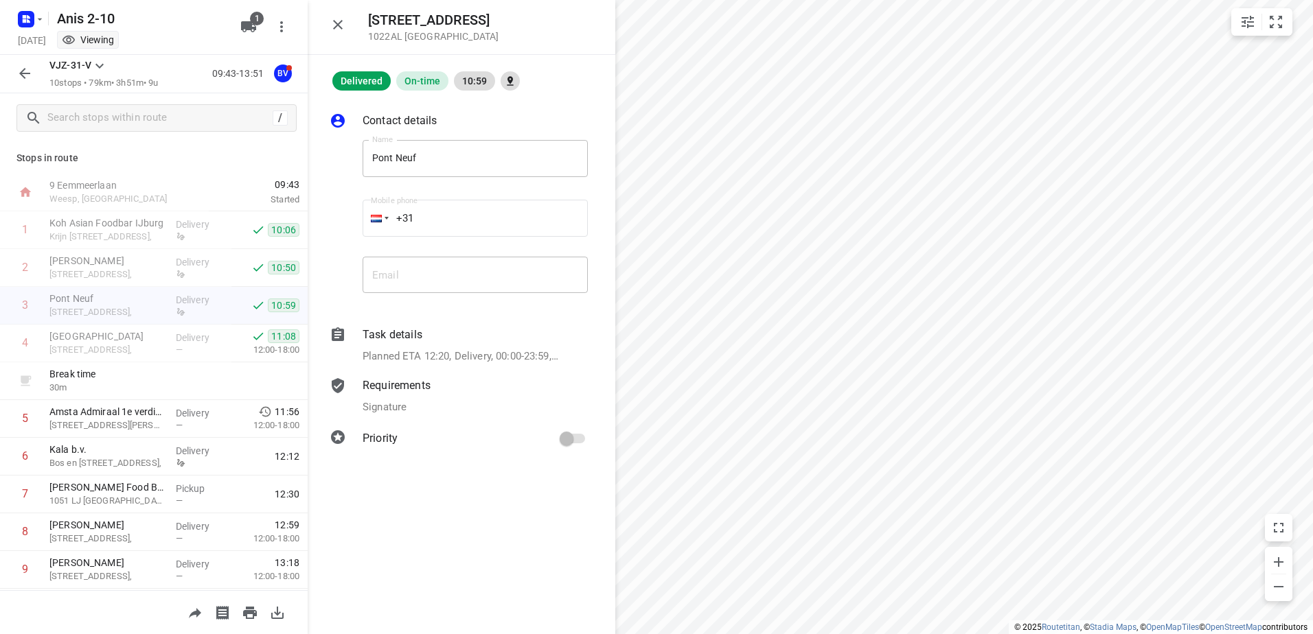
click at [404, 355] on p "Planned ETA 12:20, Delivery, 00:00-23:59, 10 Min, 1 Unit" at bounding box center [461, 357] width 196 height 16
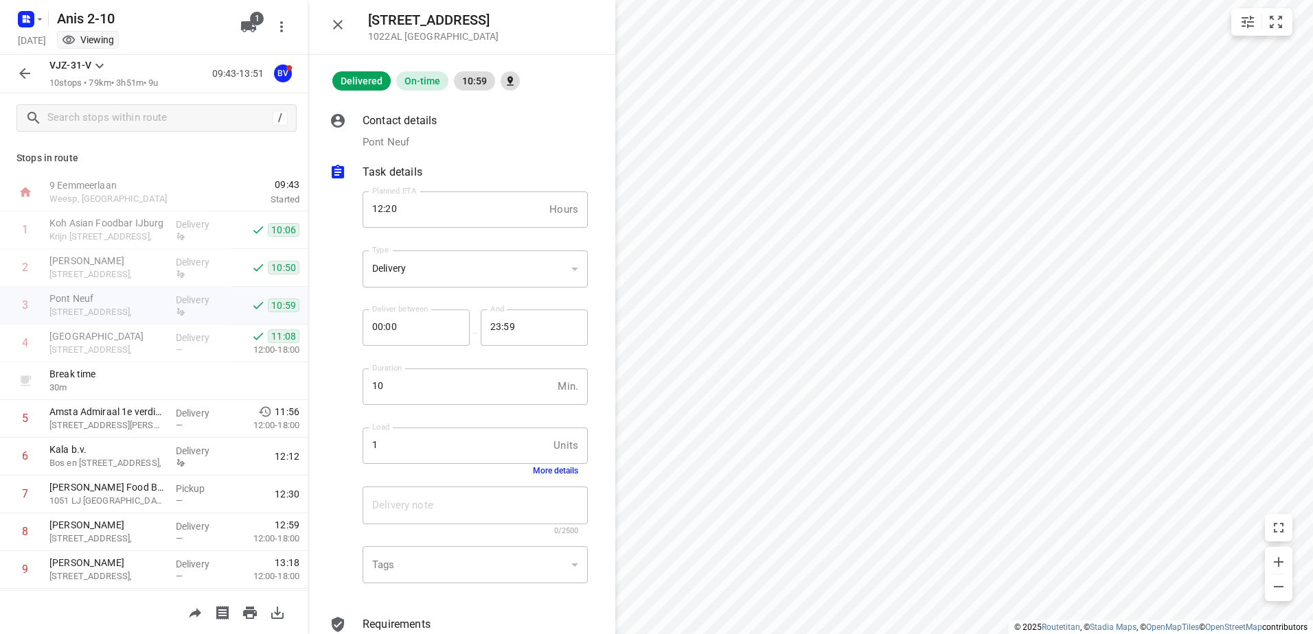
click at [400, 169] on p "Task details" at bounding box center [393, 172] width 60 height 16
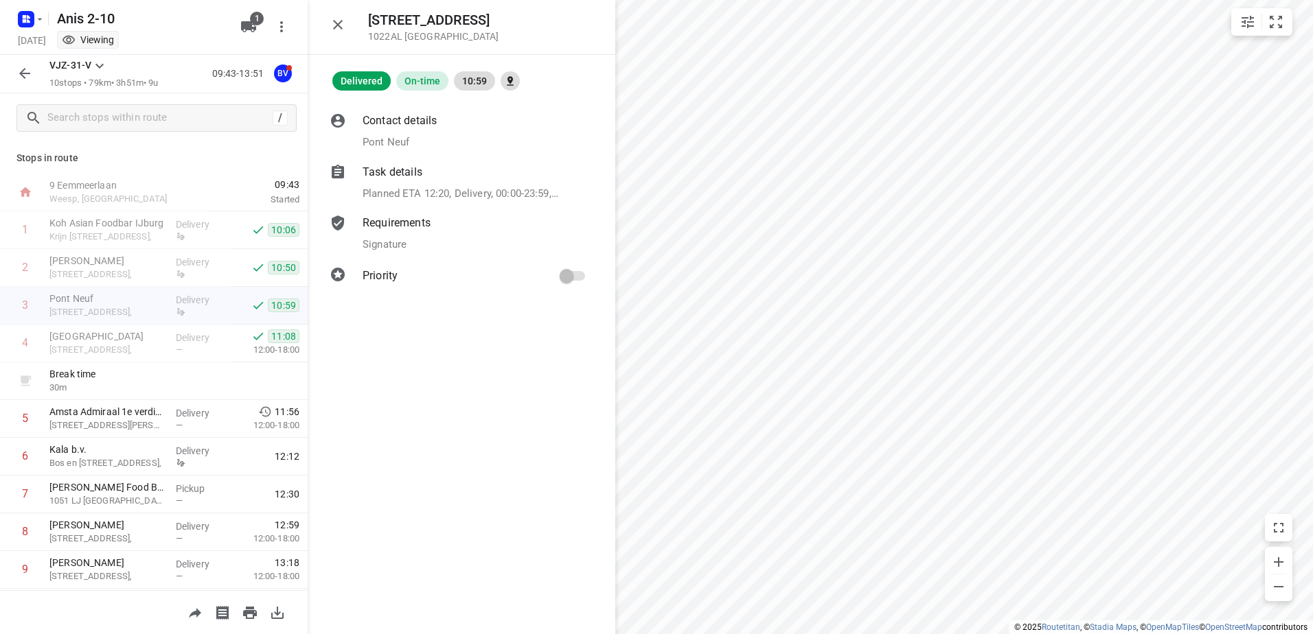
drag, startPoint x: 384, startPoint y: 224, endPoint x: 400, endPoint y: 251, distance: 31.1
click at [384, 223] on p "Requirements" at bounding box center [397, 223] width 68 height 16
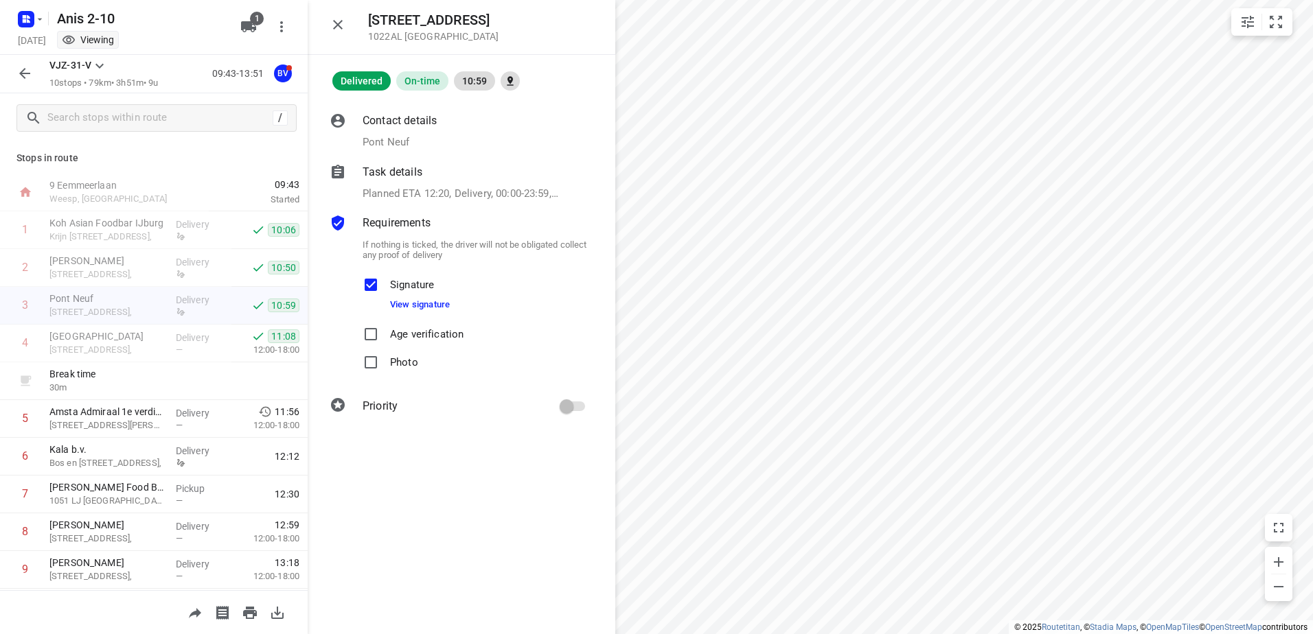
click at [409, 313] on span "Signature View signature" at bounding box center [420, 295] width 60 height 49
click at [411, 303] on link "View signature" at bounding box center [420, 304] width 60 height 10
click at [144, 330] on p "[GEOGRAPHIC_DATA]" at bounding box center [106, 337] width 115 height 14
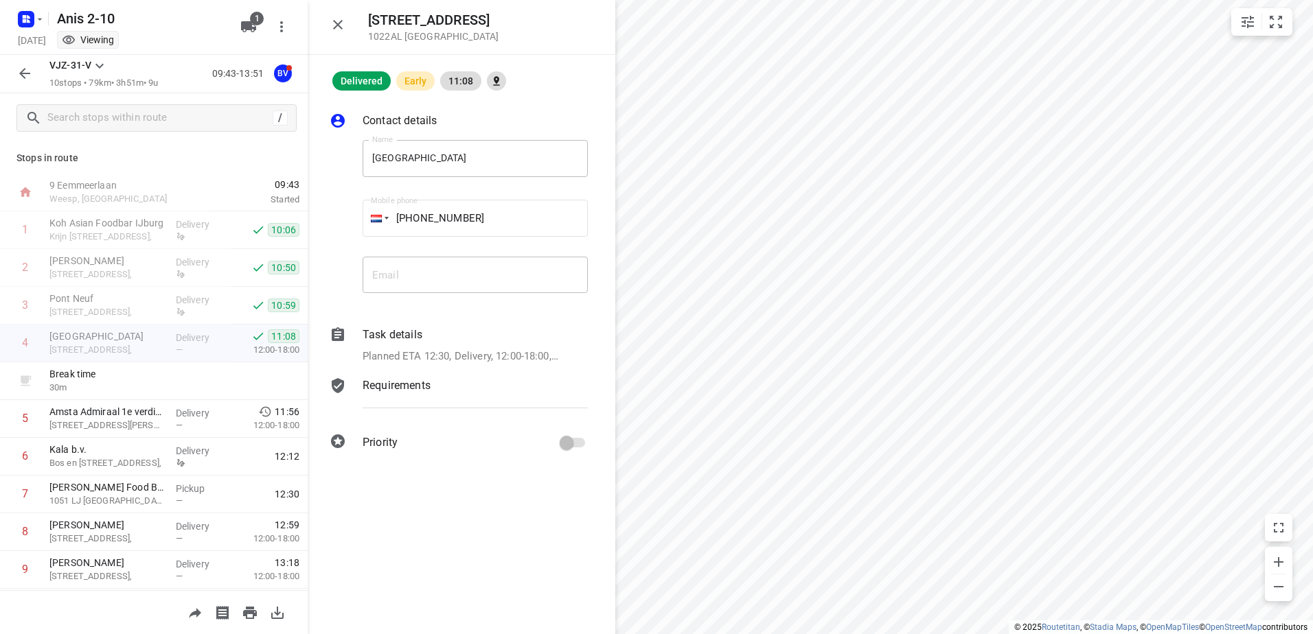
click at [418, 361] on p "Planned ETA 12:30, Delivery, 12:00-18:00, 8 Min, 1 Unit, [GEOGRAPHIC_DATA]" at bounding box center [461, 357] width 196 height 16
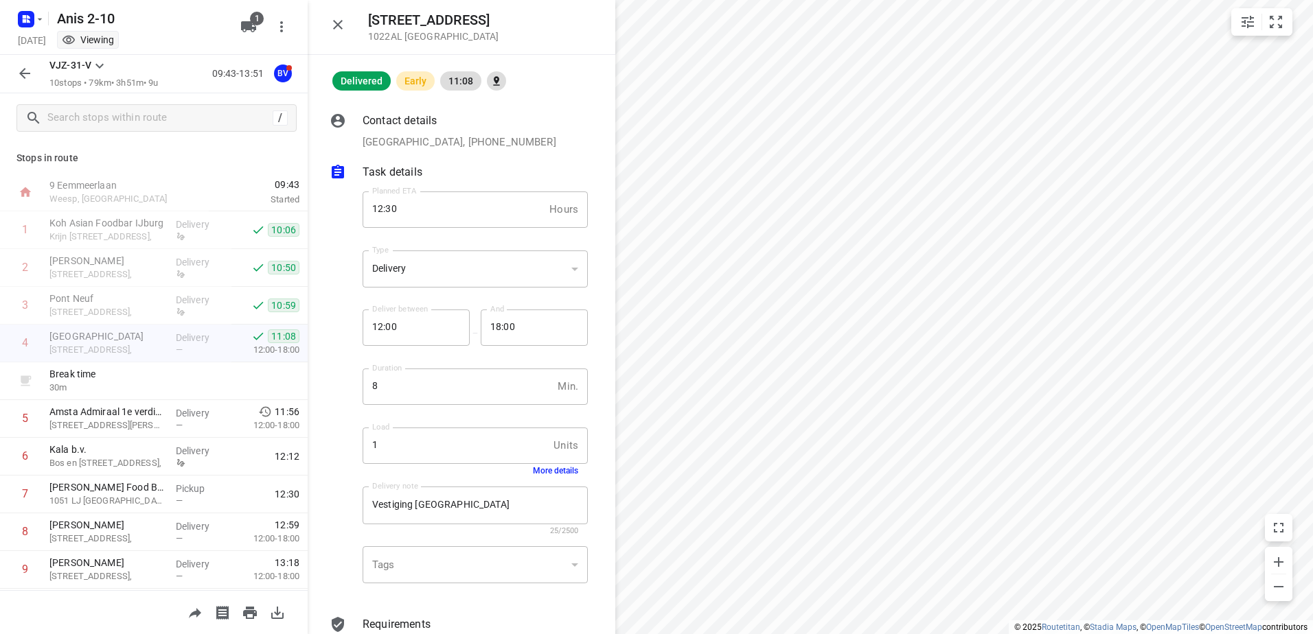
click at [396, 140] on p "[GEOGRAPHIC_DATA], [PHONE_NUMBER]" at bounding box center [460, 143] width 194 height 16
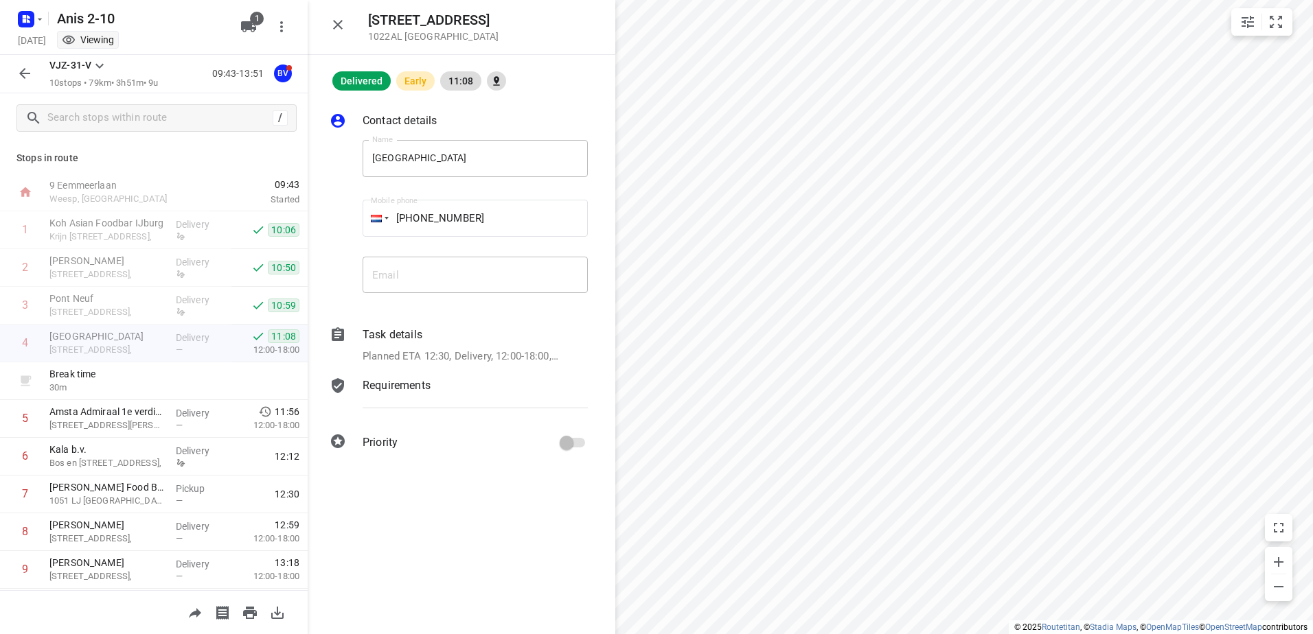
click at [392, 115] on p "Contact details" at bounding box center [400, 121] width 74 height 16
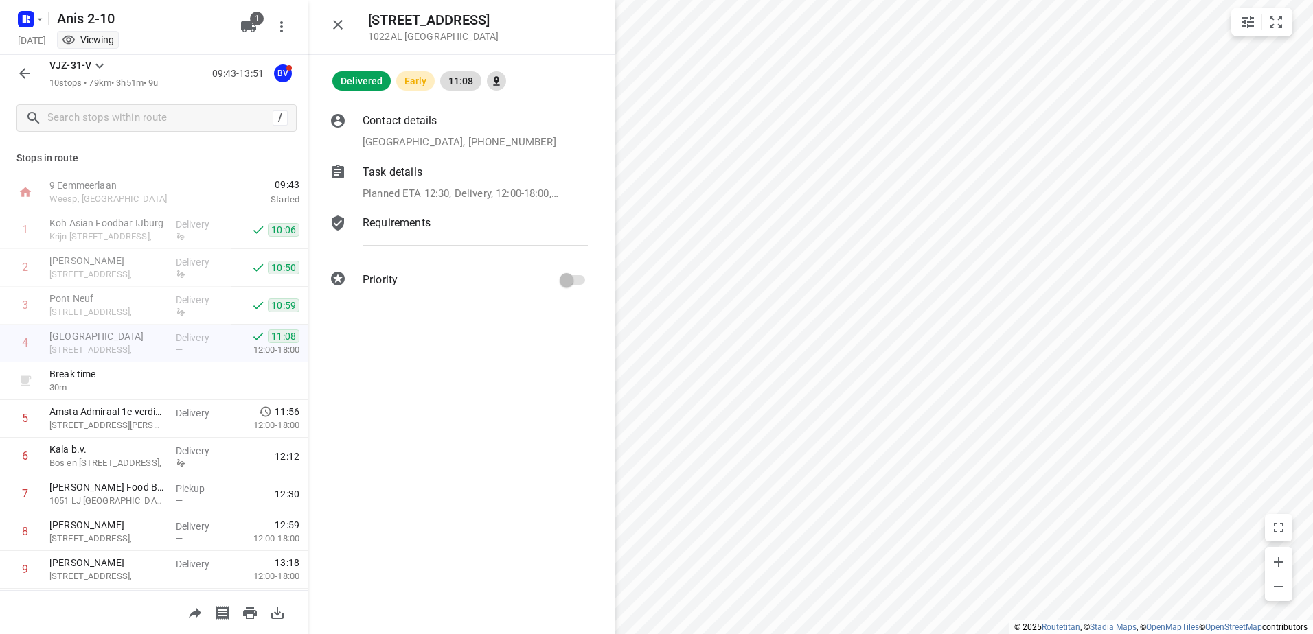
click at [341, 25] on icon "button" at bounding box center [338, 24] width 16 height 16
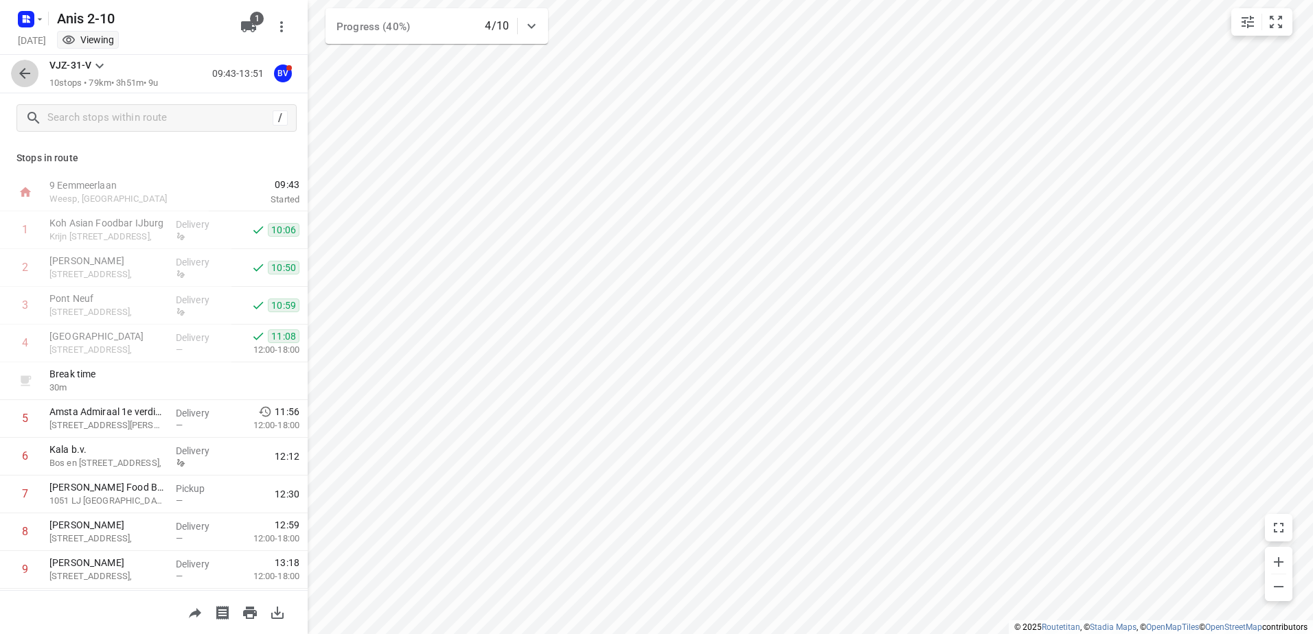
click at [30, 68] on icon "button" at bounding box center [24, 73] width 16 height 16
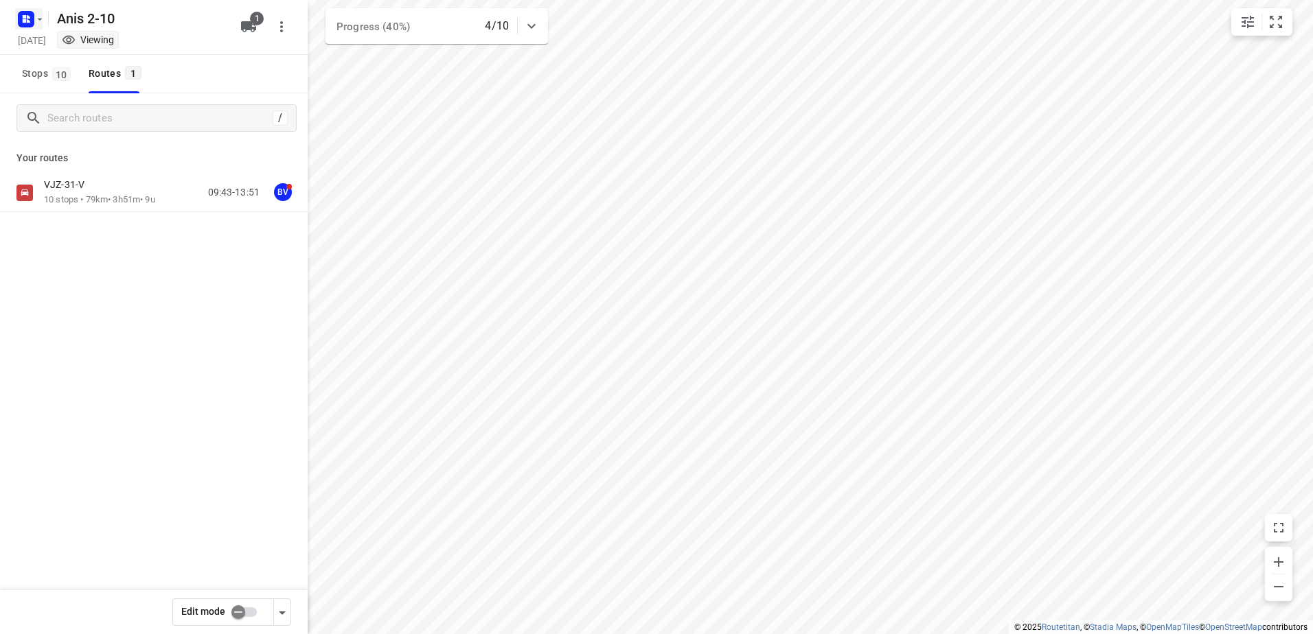
click at [27, 26] on rect "button" at bounding box center [26, 19] width 16 height 16
click at [53, 45] on p "Back to projects" at bounding box center [84, 49] width 77 height 16
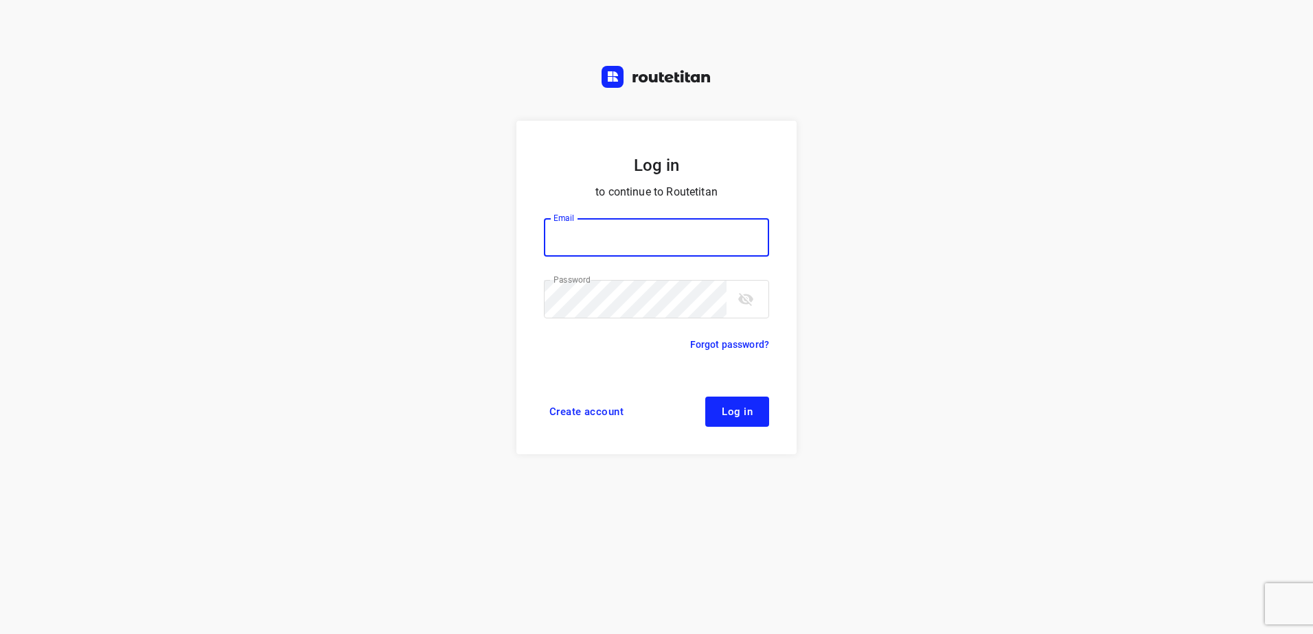
type input "[EMAIL_ADDRESS][DOMAIN_NAME]"
drag, startPoint x: 739, startPoint y: 395, endPoint x: 735, endPoint y: 409, distance: 14.2
click at [739, 395] on form "Log in to continue to Routetitan Email horeca@kaddour.nl Email ​ Password Passw…" at bounding box center [656, 288] width 280 height 334
click at [735, 416] on span "Log in" at bounding box center [737, 412] width 31 height 11
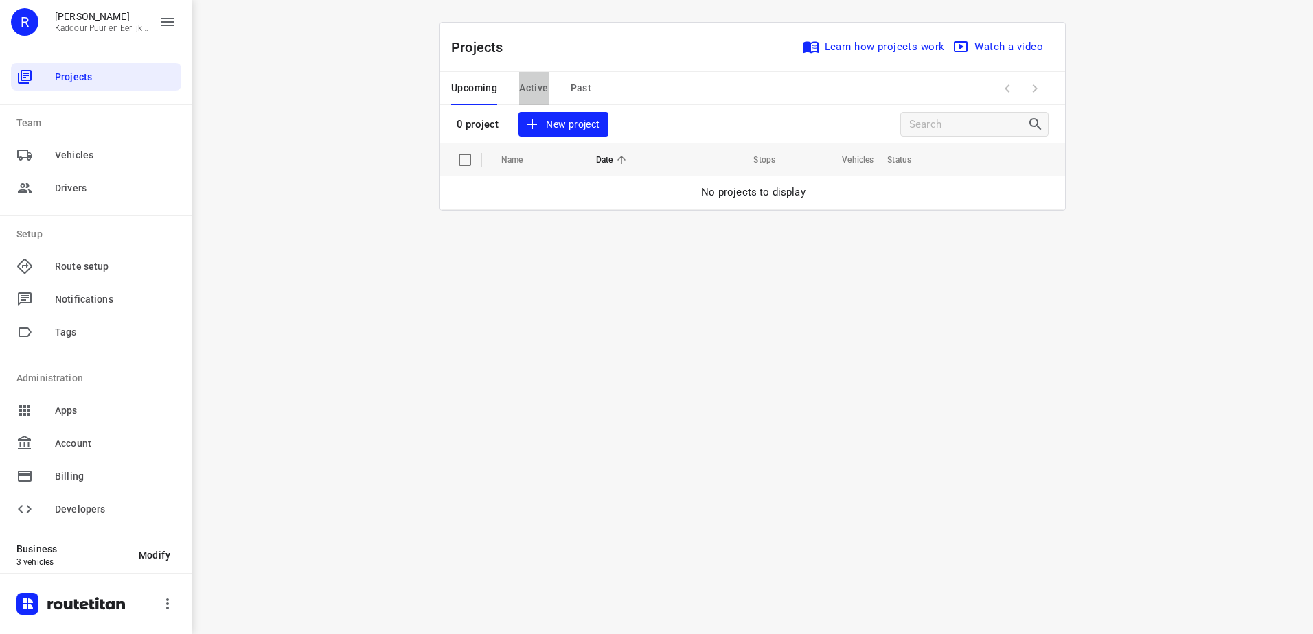
click at [536, 83] on span "Active" at bounding box center [533, 88] width 29 height 17
